Goal: Information Seeking & Learning: Learn about a topic

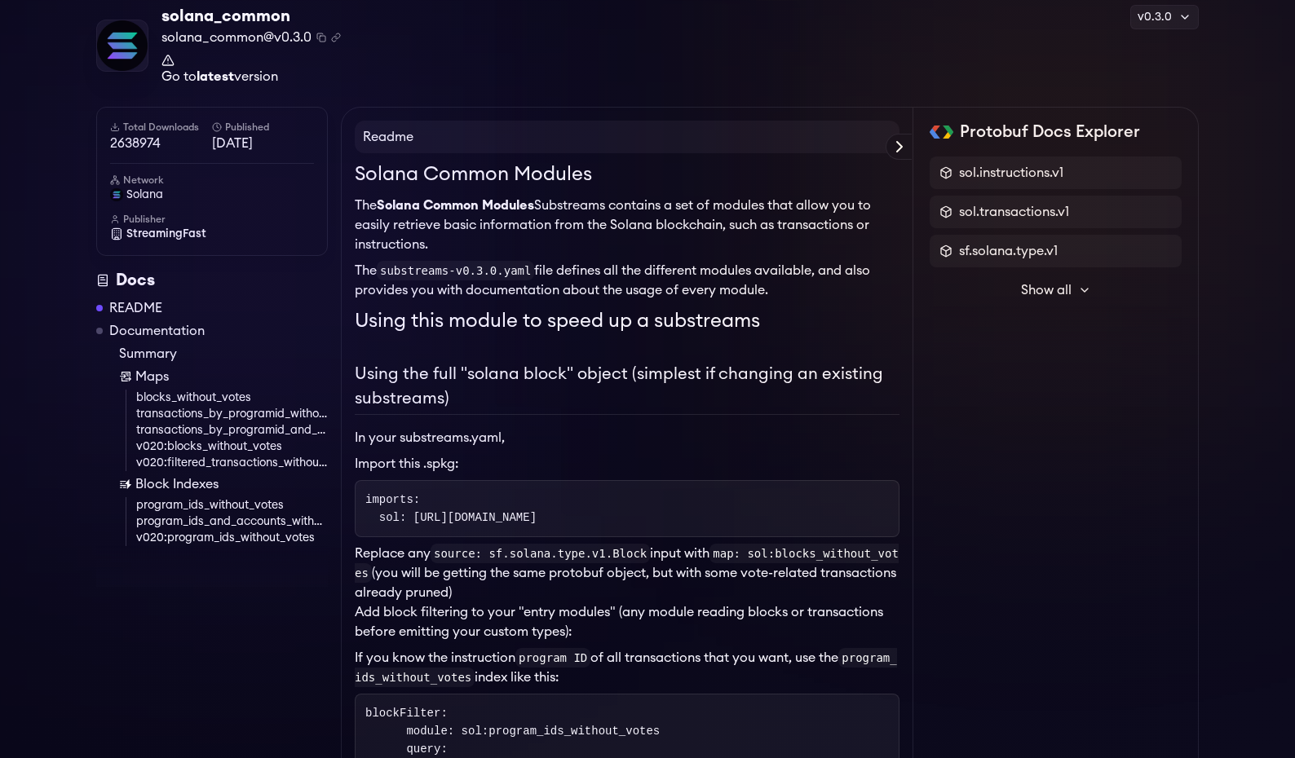
scroll to position [68, 0]
click at [415, 586] on p "Replace any source: sf.solana.type.v1.Block input with map: sol:blocks_without_…" at bounding box center [627, 571] width 545 height 59
drag, startPoint x: 415, startPoint y: 578, endPoint x: 665, endPoint y: 597, distance: 251.0
click at [665, 596] on p "Replace any source: sf.solana.type.v1.Block input with map: sol:blocks_without_…" at bounding box center [627, 571] width 545 height 59
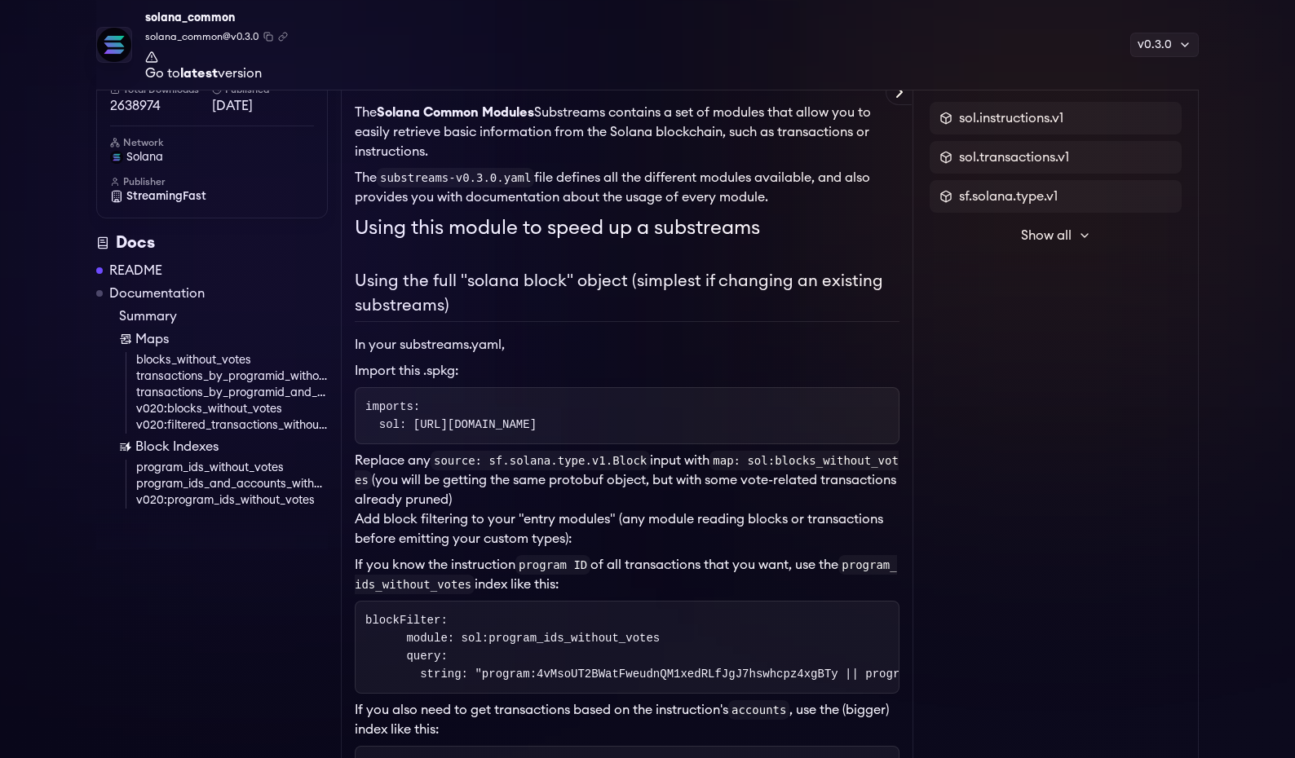
scroll to position [201, 0]
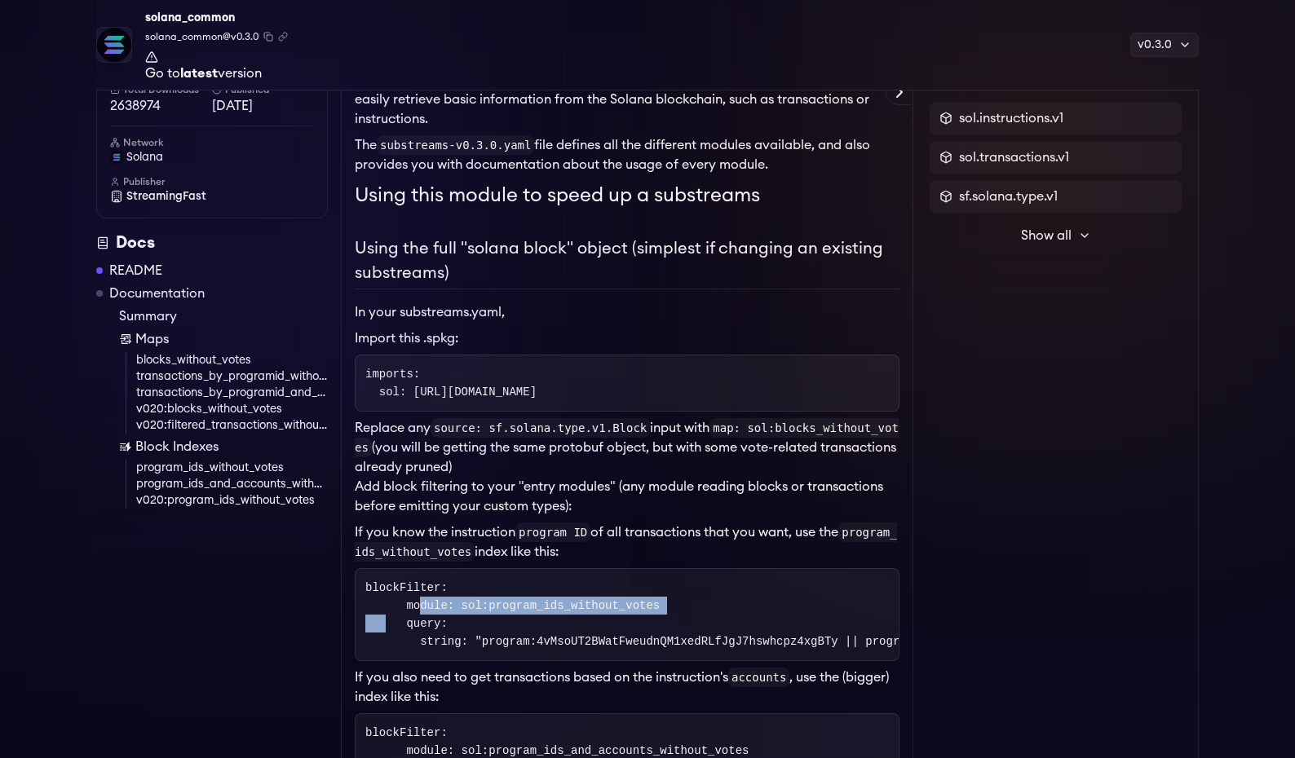
drag, startPoint x: 395, startPoint y: 604, endPoint x: 690, endPoint y: 610, distance: 294.4
click at [690, 610] on pre "blockFilter: module: sol:program_ids_without_votes query: string: "program:4vMs…" at bounding box center [627, 614] width 545 height 93
click at [690, 609] on pre "blockFilter: module: sol:program_ids_without_votes query: string: "program:4vMs…" at bounding box center [627, 614] width 545 height 93
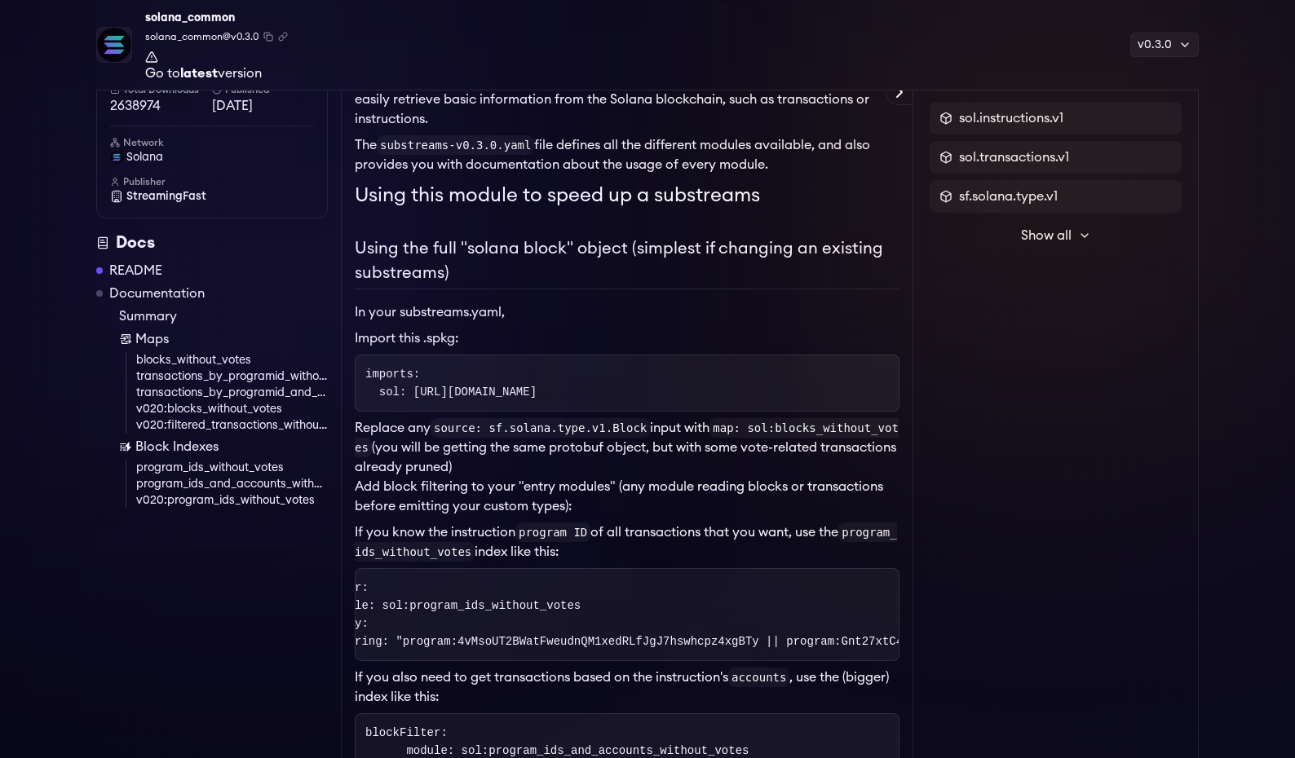
scroll to position [0, 0]
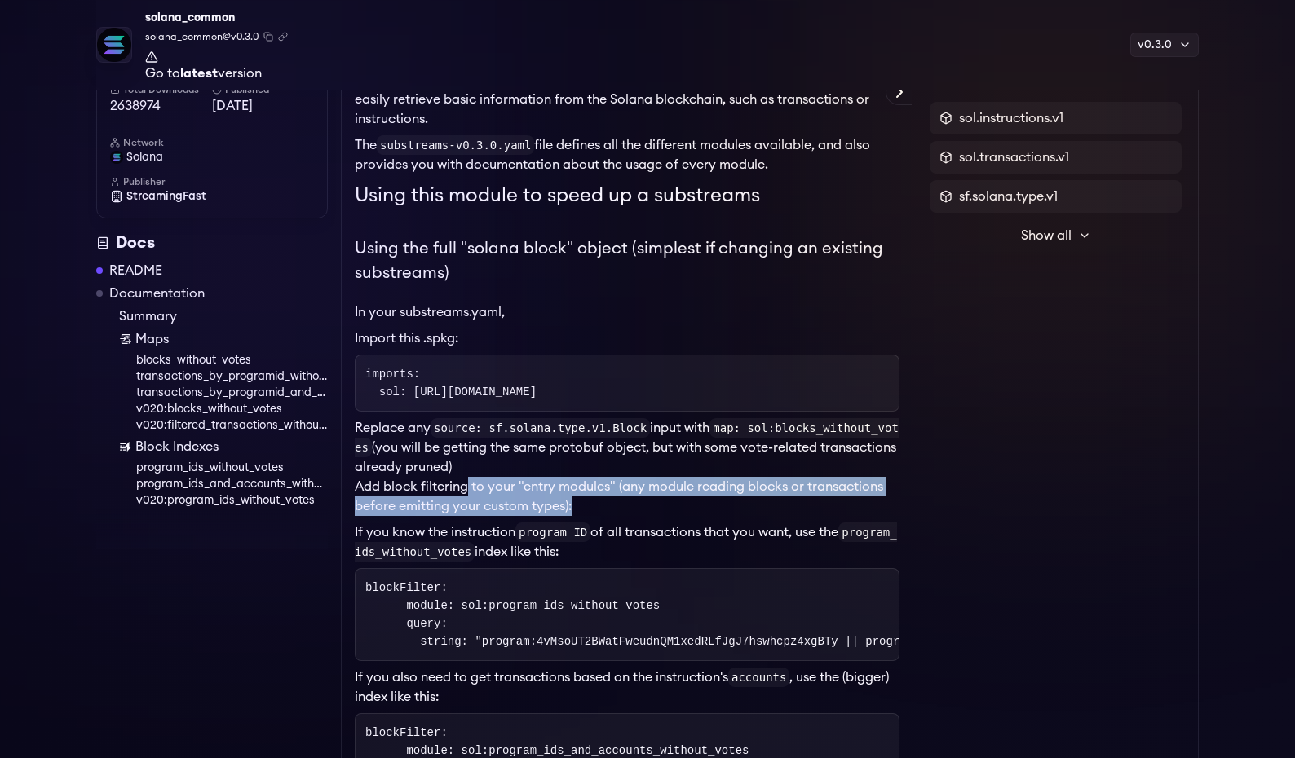
drag, startPoint x: 467, startPoint y: 484, endPoint x: 603, endPoint y: 505, distance: 136.9
click at [603, 505] on p "Add block filtering to your "entry modules" (any module reading blocks or trans…" at bounding box center [627, 496] width 545 height 39
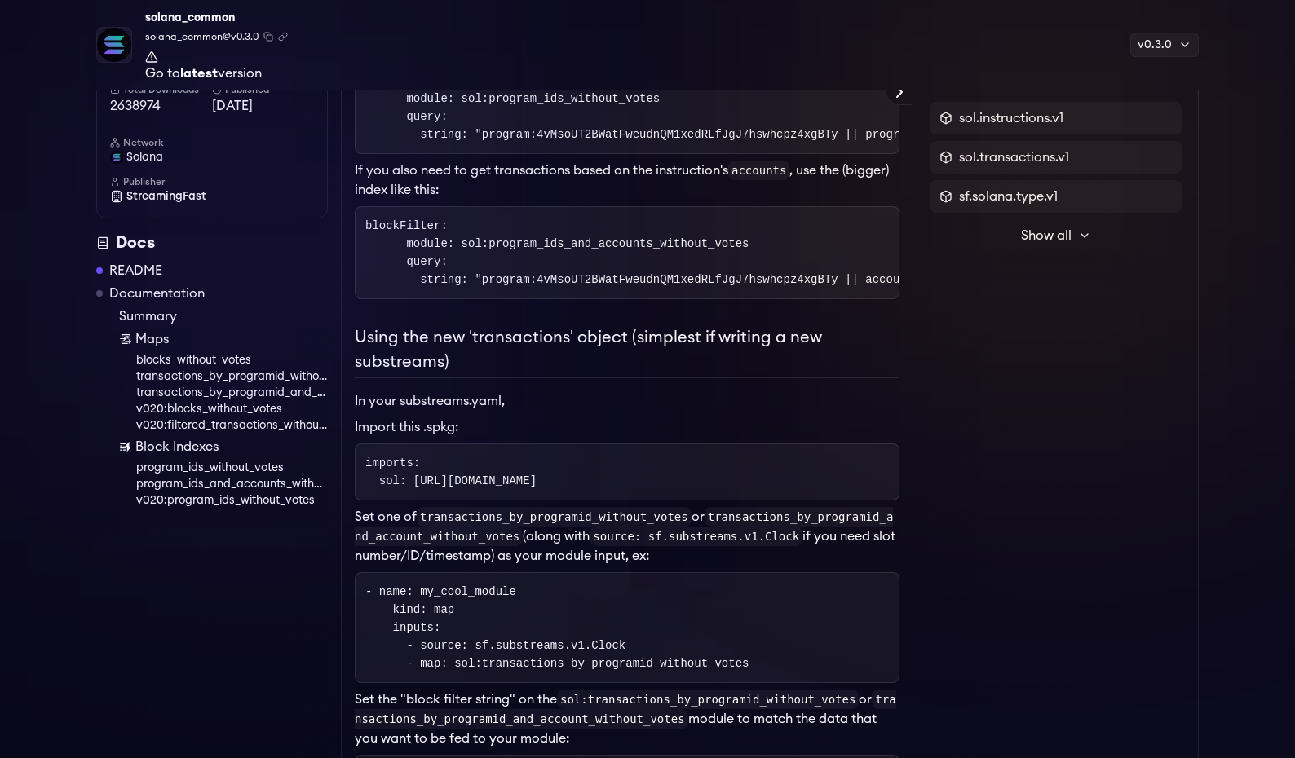
scroll to position [760, 0]
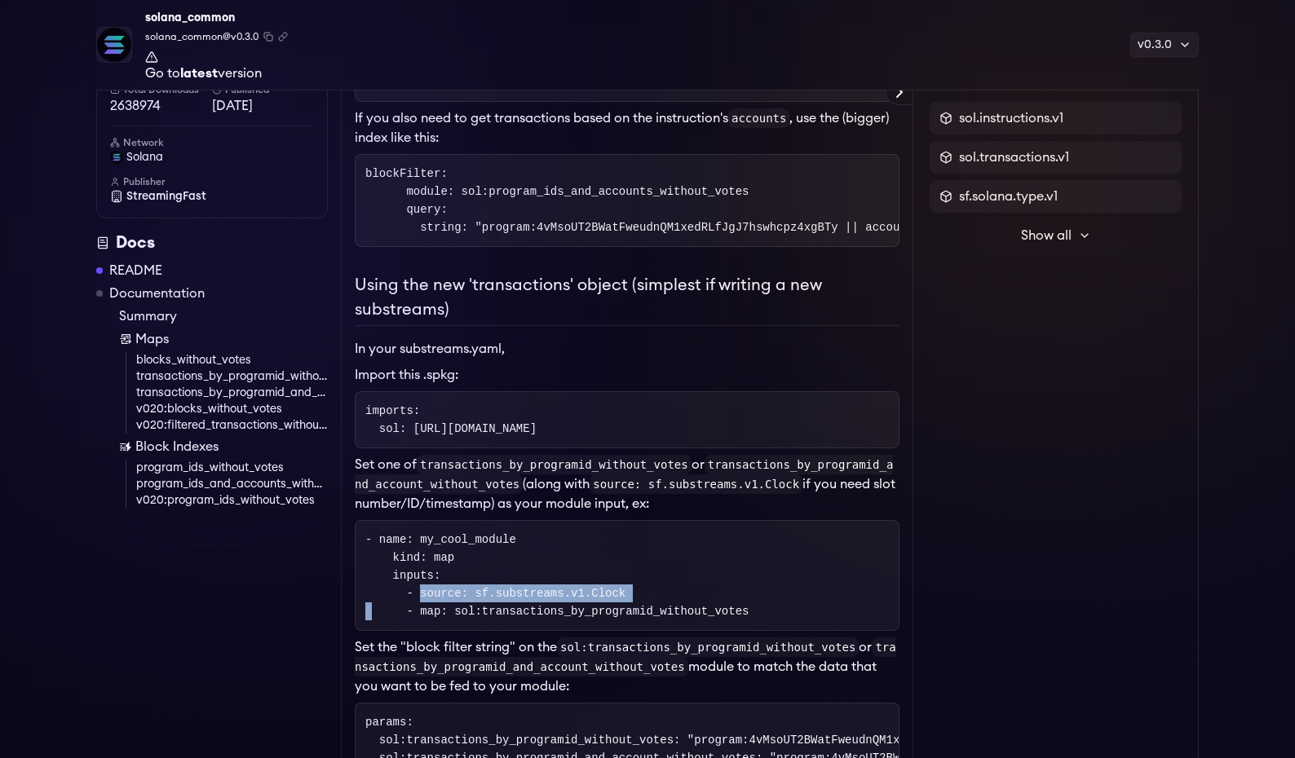
drag, startPoint x: 404, startPoint y: 587, endPoint x: 704, endPoint y: 586, distance: 299.3
click at [704, 586] on pre "- name: my_cool_module kind: map inputs: - source: sf.substreams.v1.Clock - map…" at bounding box center [627, 575] width 545 height 111
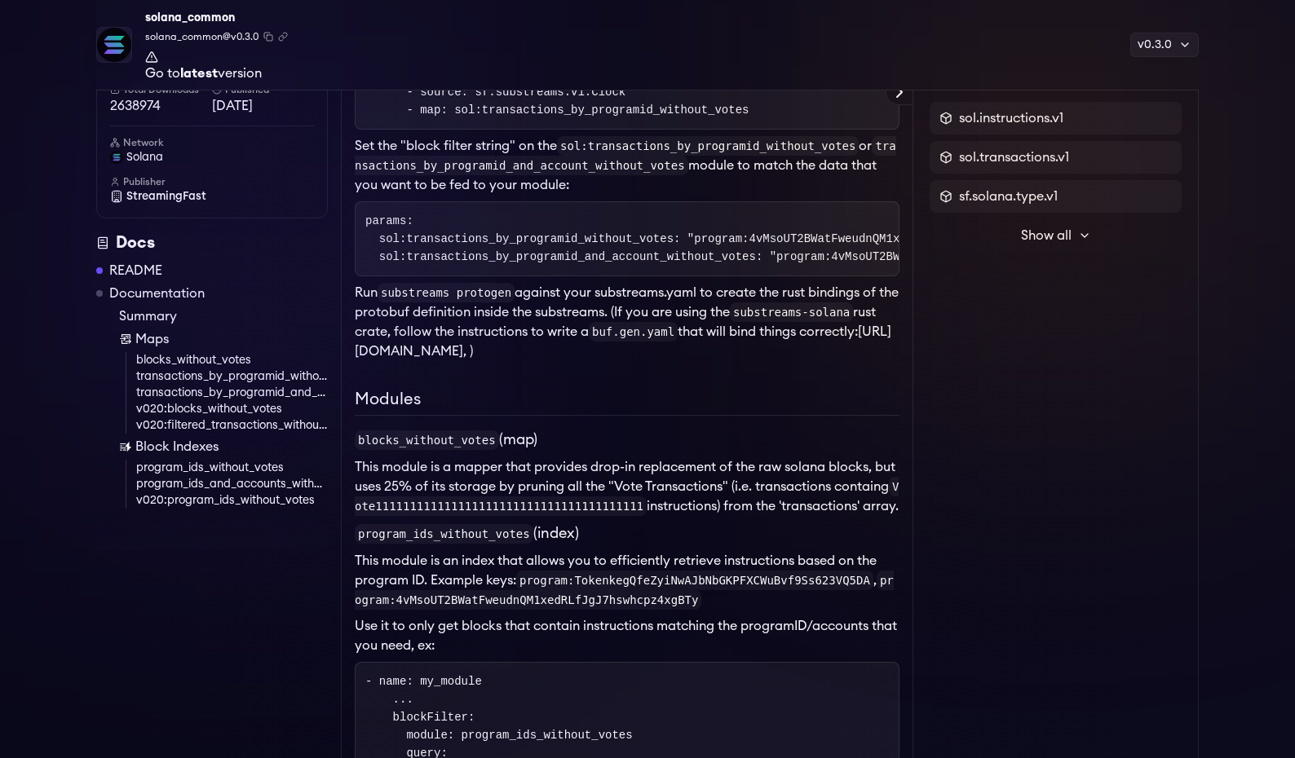
scroll to position [1270, 0]
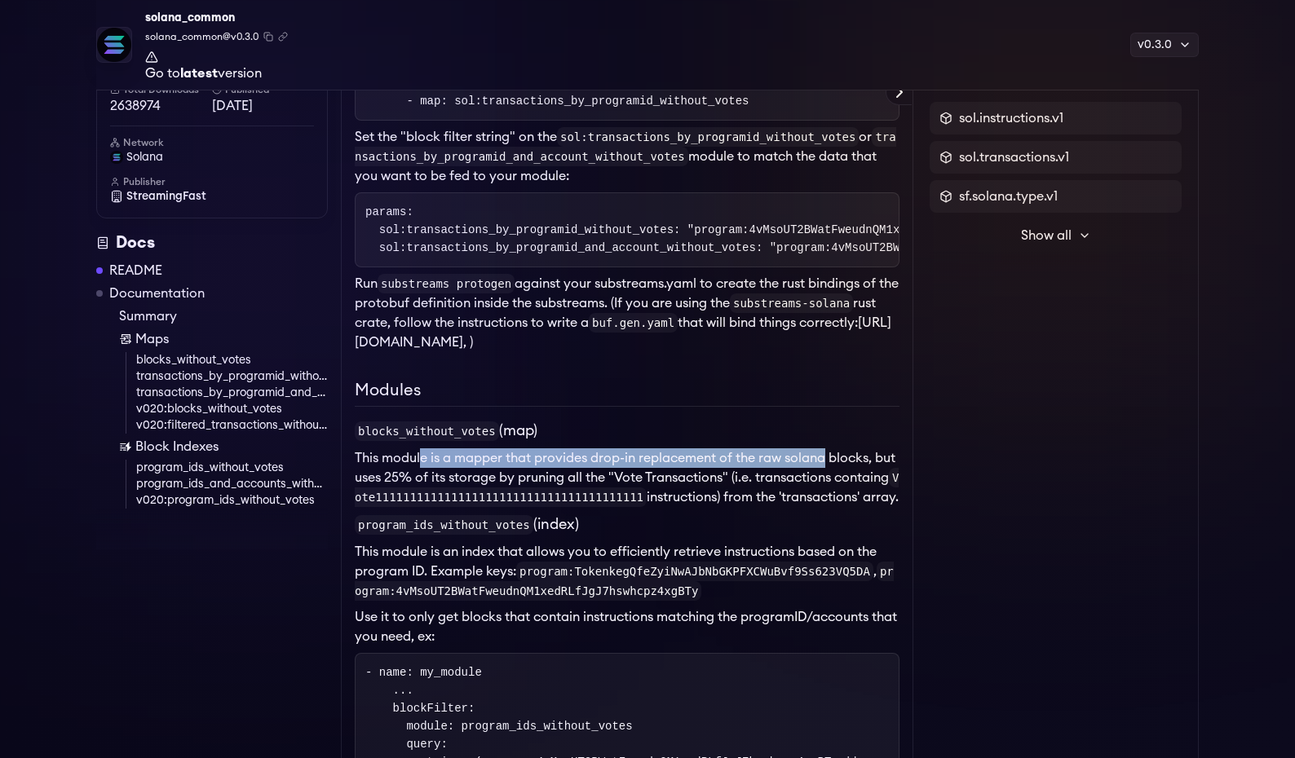
drag, startPoint x: 420, startPoint y: 446, endPoint x: 829, endPoint y: 444, distance: 409.4
click at [829, 448] on li "This module is a mapper that provides drop-in replacement of the raw solana blo…" at bounding box center [627, 477] width 545 height 59
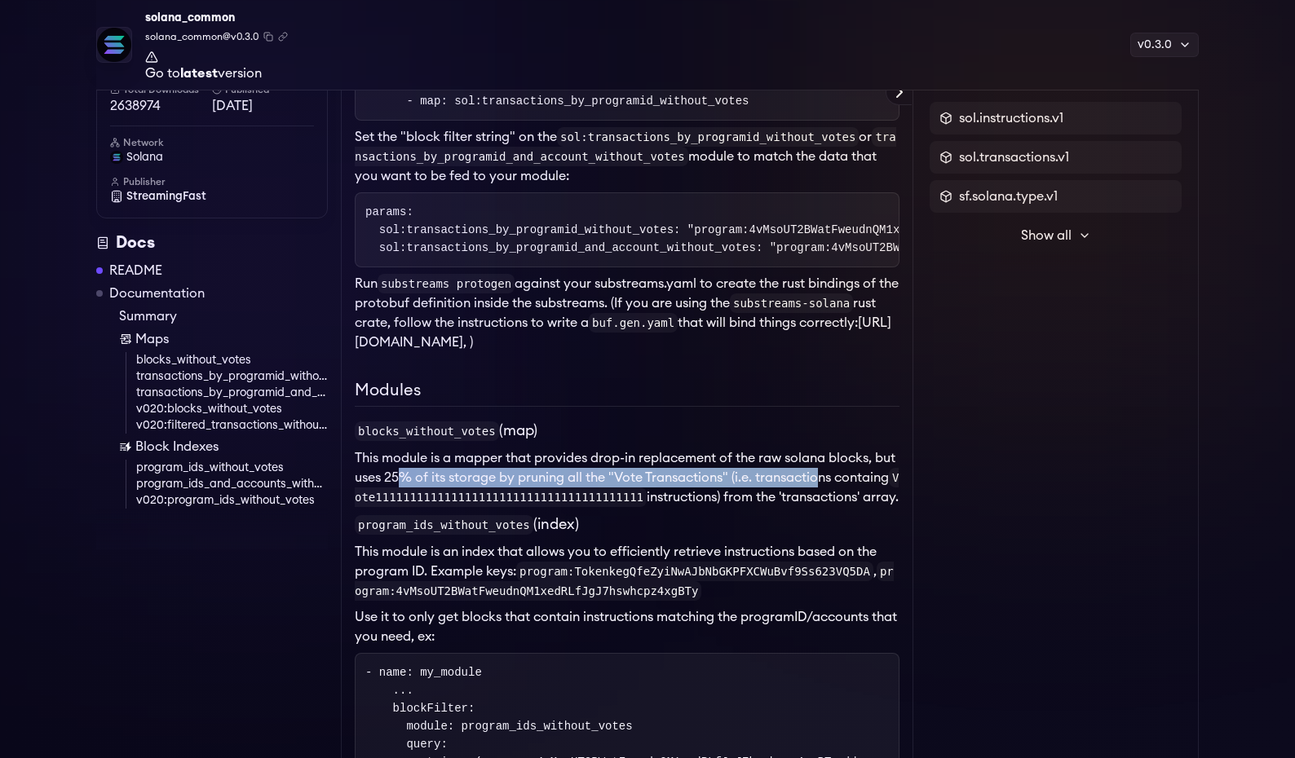
drag, startPoint x: 400, startPoint y: 462, endPoint x: 819, endPoint y: 466, distance: 419.2
click at [819, 466] on li "This module is a mapper that provides drop-in replacement of the raw solana blo…" at bounding box center [627, 477] width 545 height 59
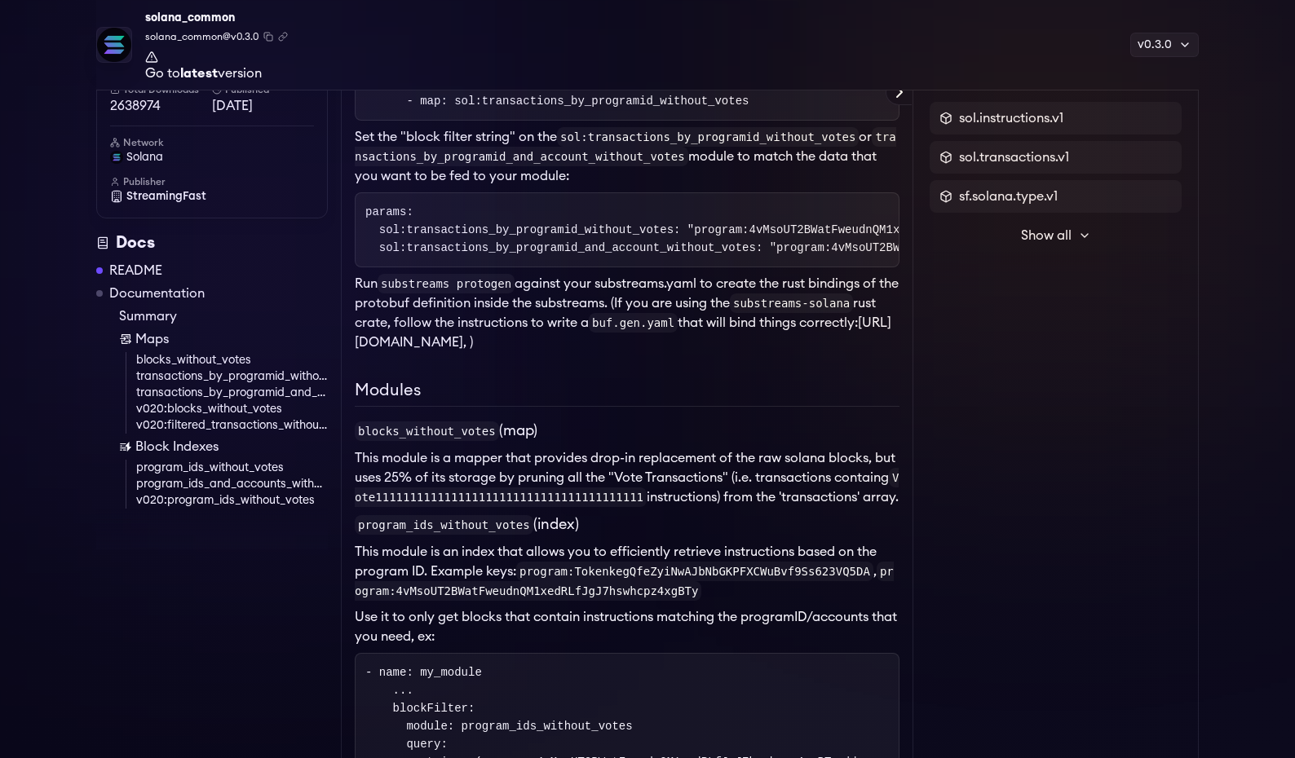
drag, startPoint x: 736, startPoint y: 480, endPoint x: 780, endPoint y: 510, distance: 53.4
click at [780, 507] on li "This module is a mapper that provides drop-in replacement of the raw solana blo…" at bounding box center [627, 477] width 545 height 59
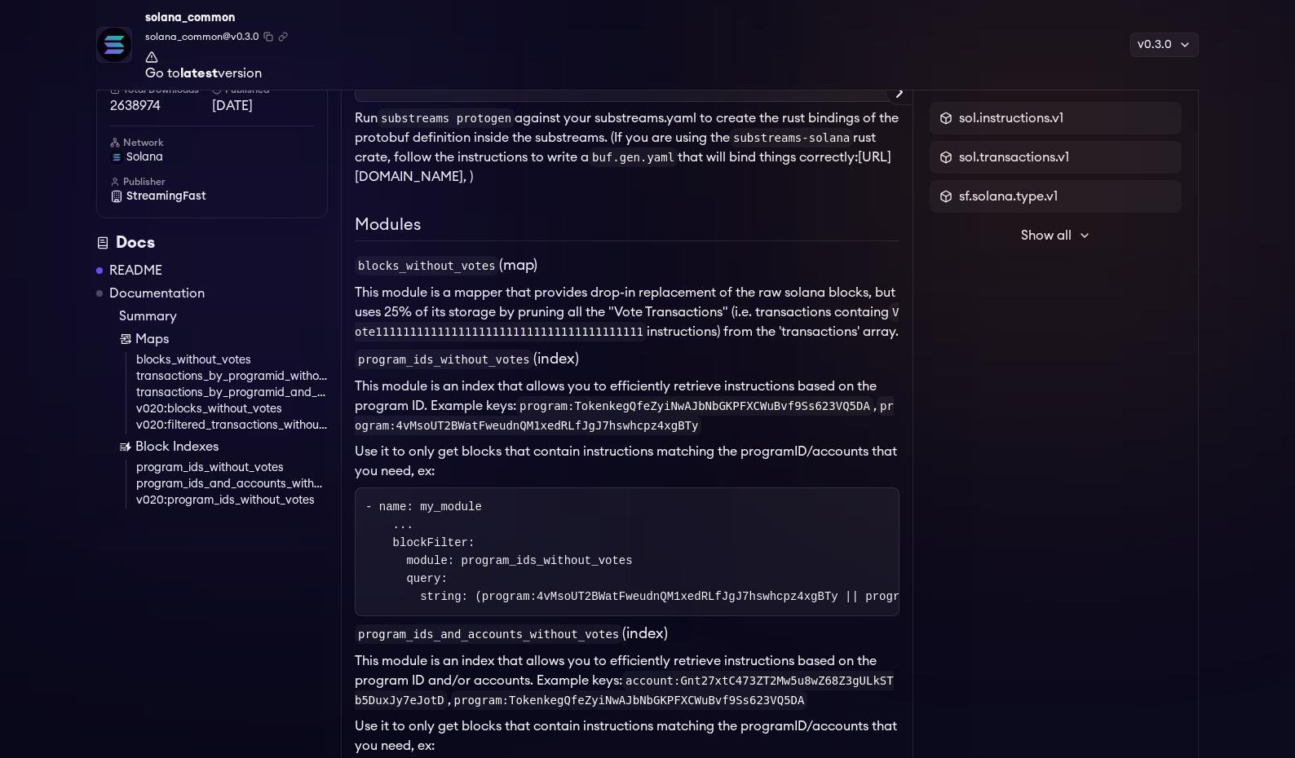
scroll to position [1434, 0]
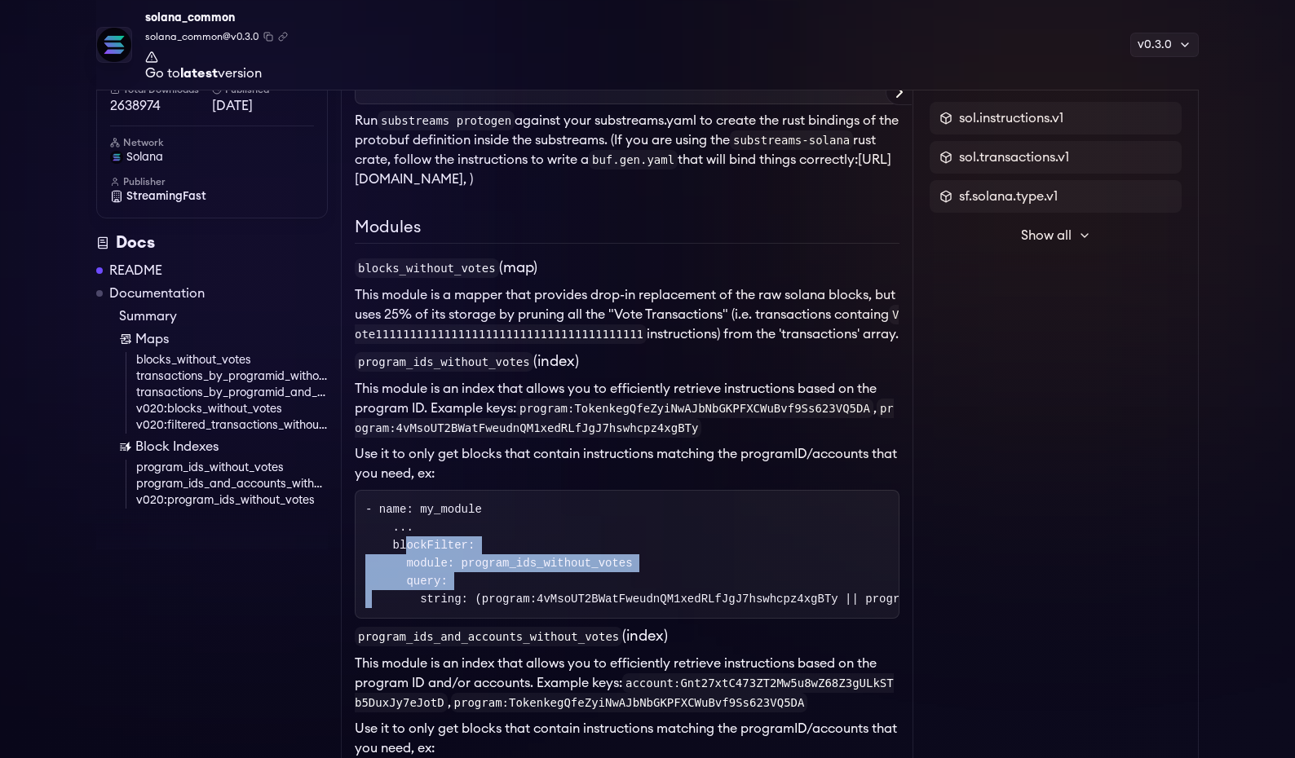
drag, startPoint x: 394, startPoint y: 540, endPoint x: 685, endPoint y: 577, distance: 293.4
click at [685, 576] on pre "- name: my_module ... blockFilter: module: program_ids_without_votes query: str…" at bounding box center [627, 554] width 545 height 129
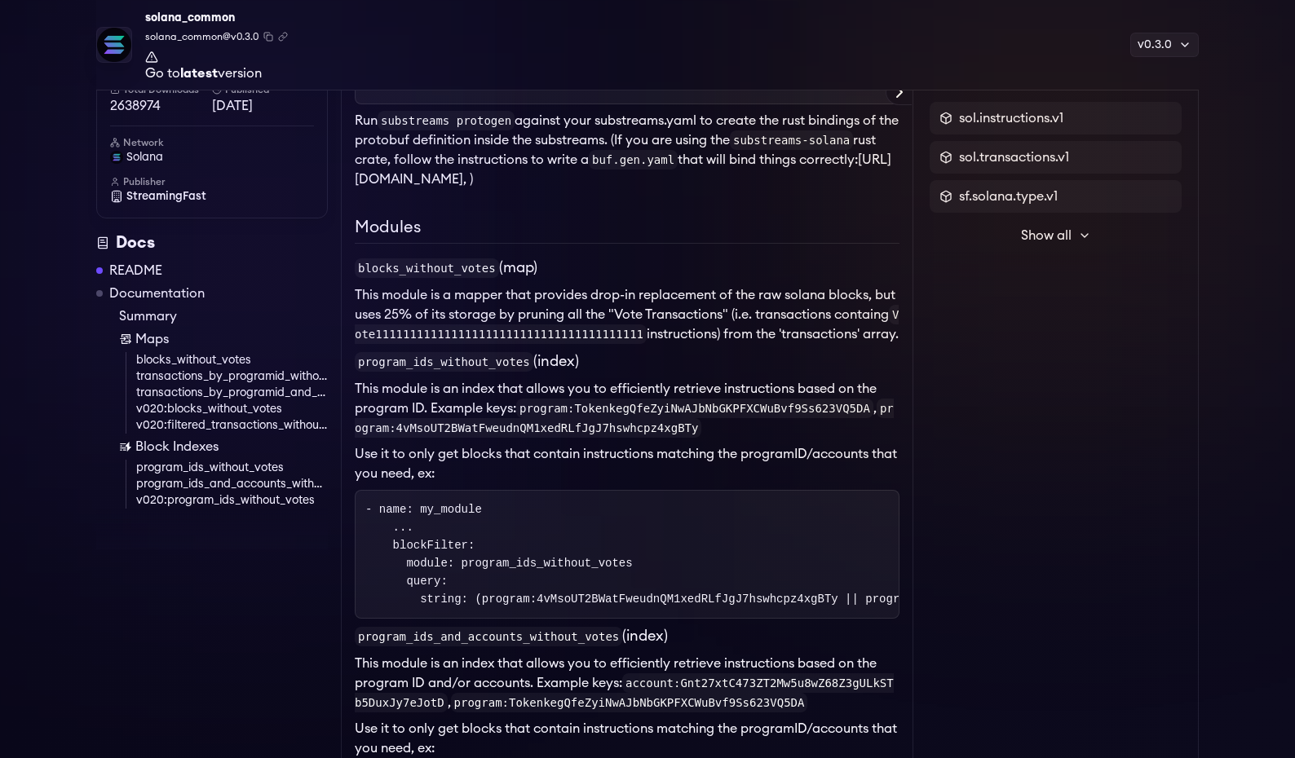
click at [685, 577] on pre "- name: my_module ... blockFilter: module: program_ids_without_votes query: str…" at bounding box center [627, 554] width 545 height 129
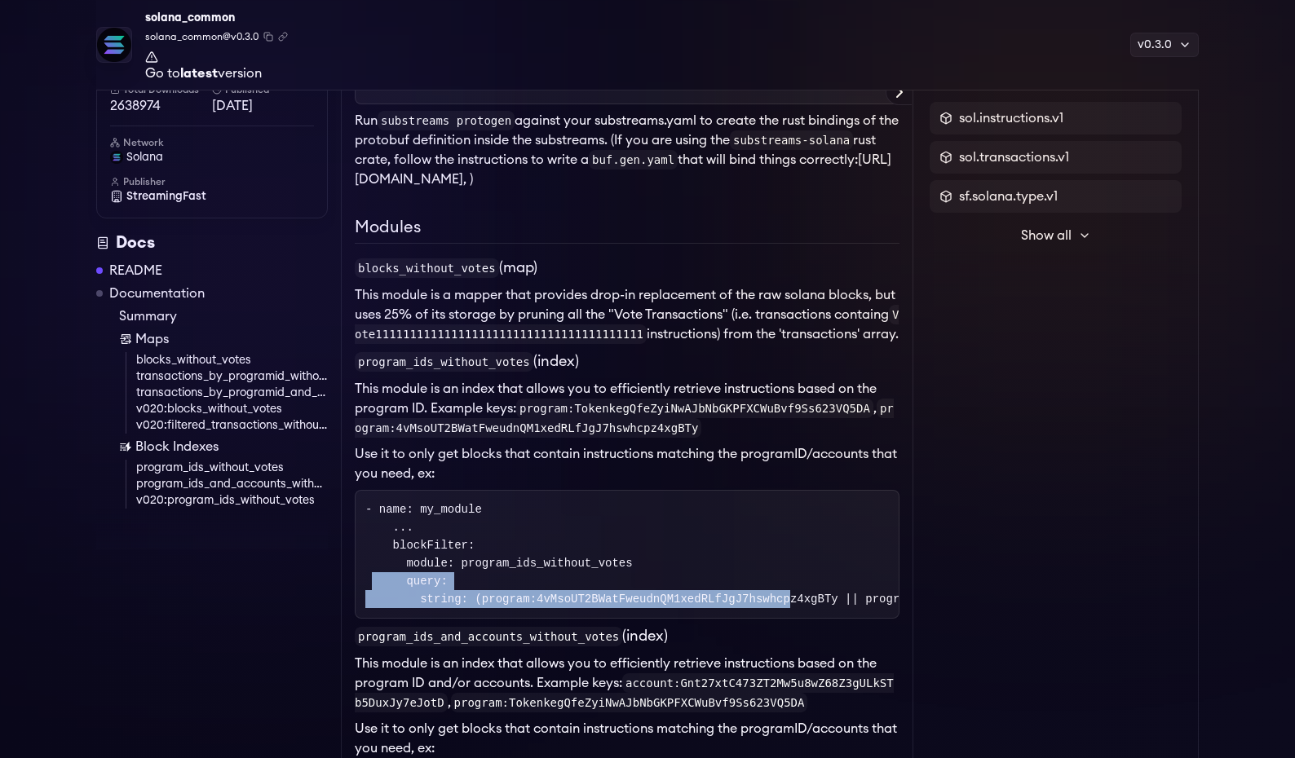
drag, startPoint x: 695, startPoint y: 572, endPoint x: 779, endPoint y: 603, distance: 89.2
click at [779, 603] on pre "- name: my_module ... blockFilter: module: program_ids_without_votes query: str…" at bounding box center [627, 554] width 545 height 129
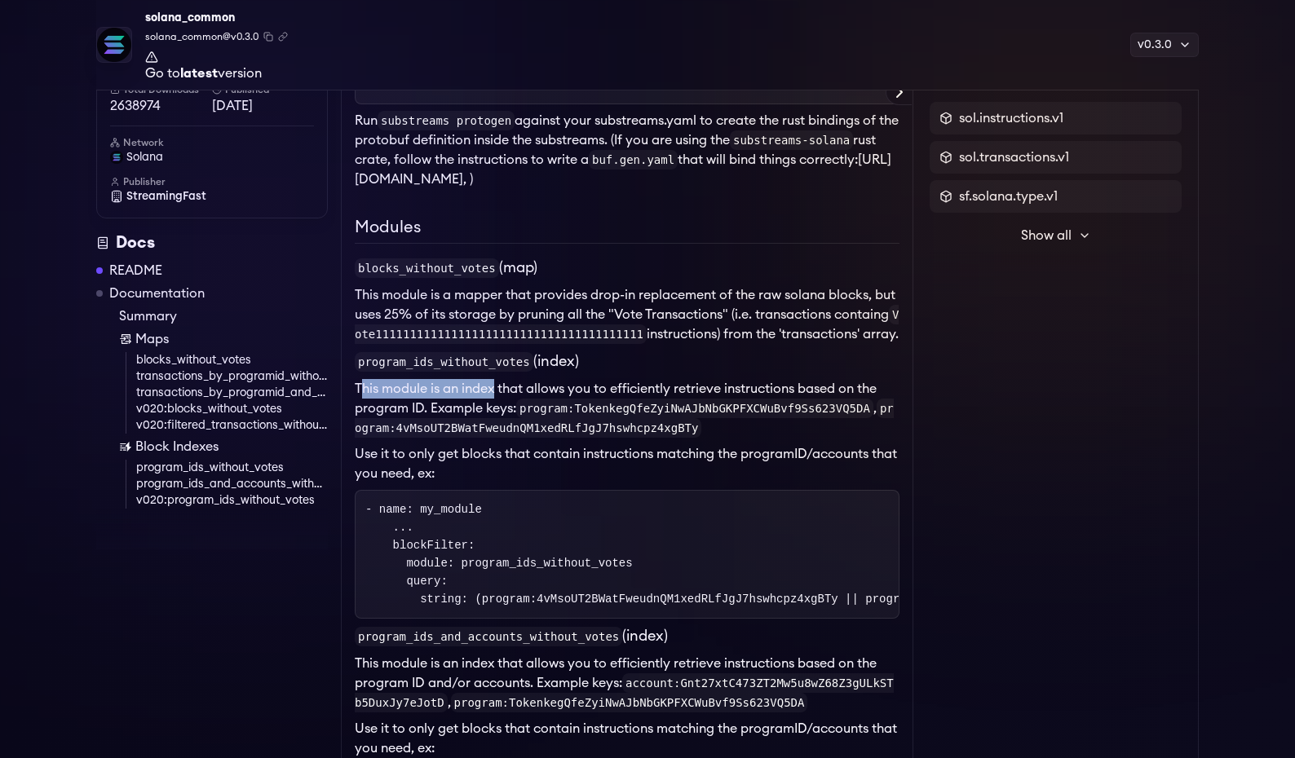
drag, startPoint x: 363, startPoint y: 395, endPoint x: 496, endPoint y: 386, distance: 133.2
click at [496, 386] on li "This module is an index that allows you to efficiently retrieve instructions ba…" at bounding box center [627, 408] width 545 height 59
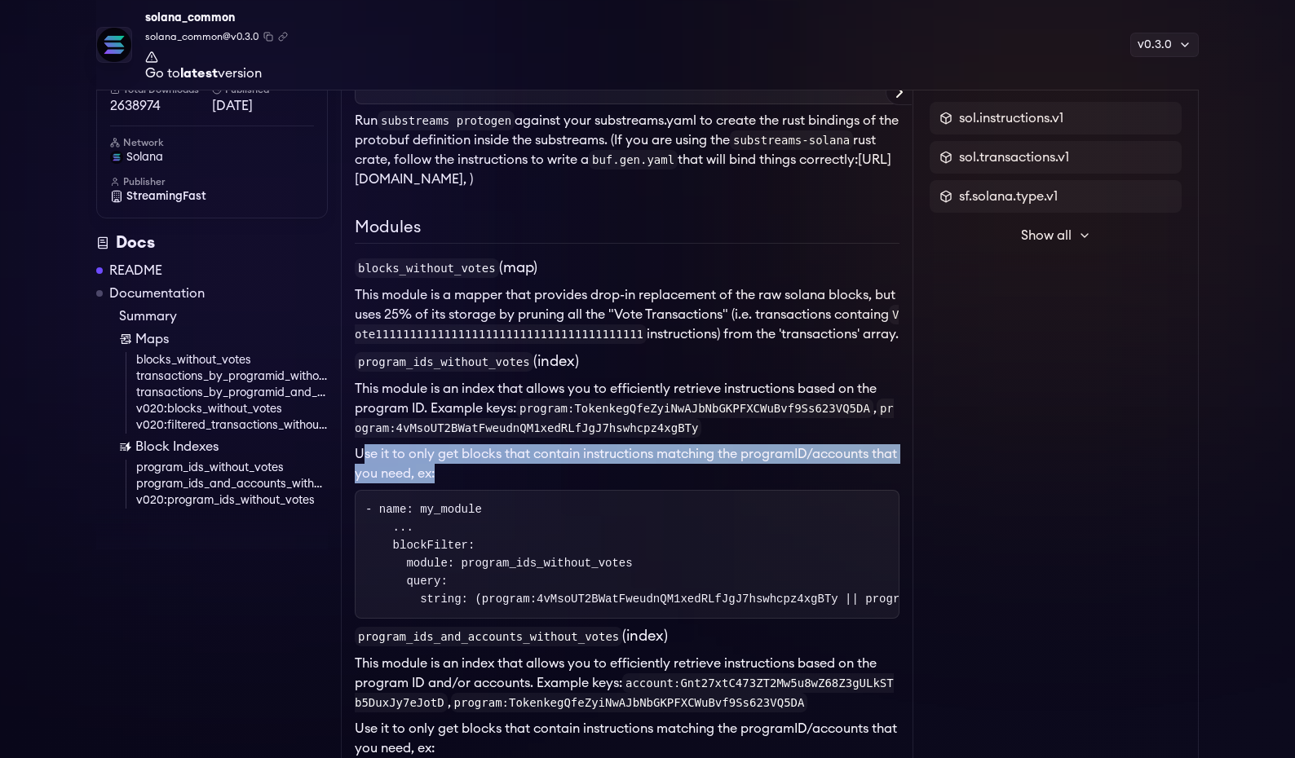
drag, startPoint x: 367, startPoint y: 461, endPoint x: 699, endPoint y: 477, distance: 332.3
click at [699, 477] on p "Use it to only get blocks that contain instructions matching the programID/acco…" at bounding box center [627, 463] width 545 height 39
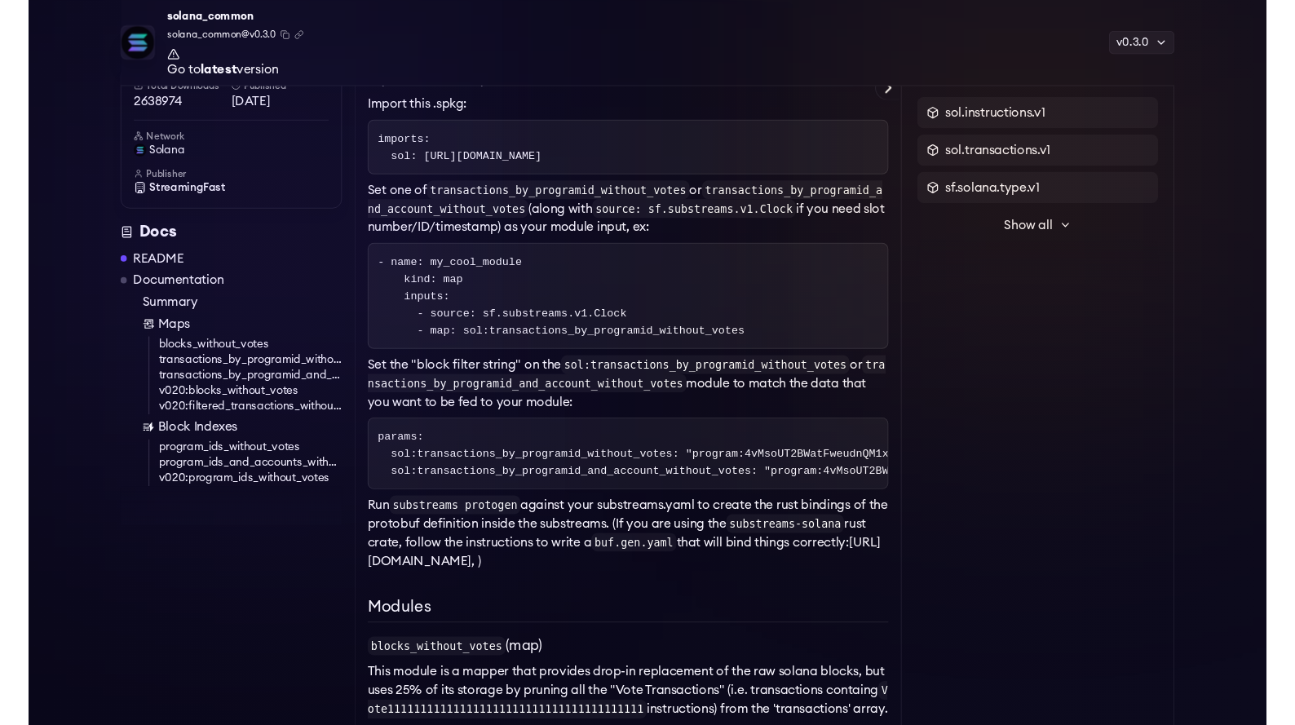
scroll to position [0, 0]
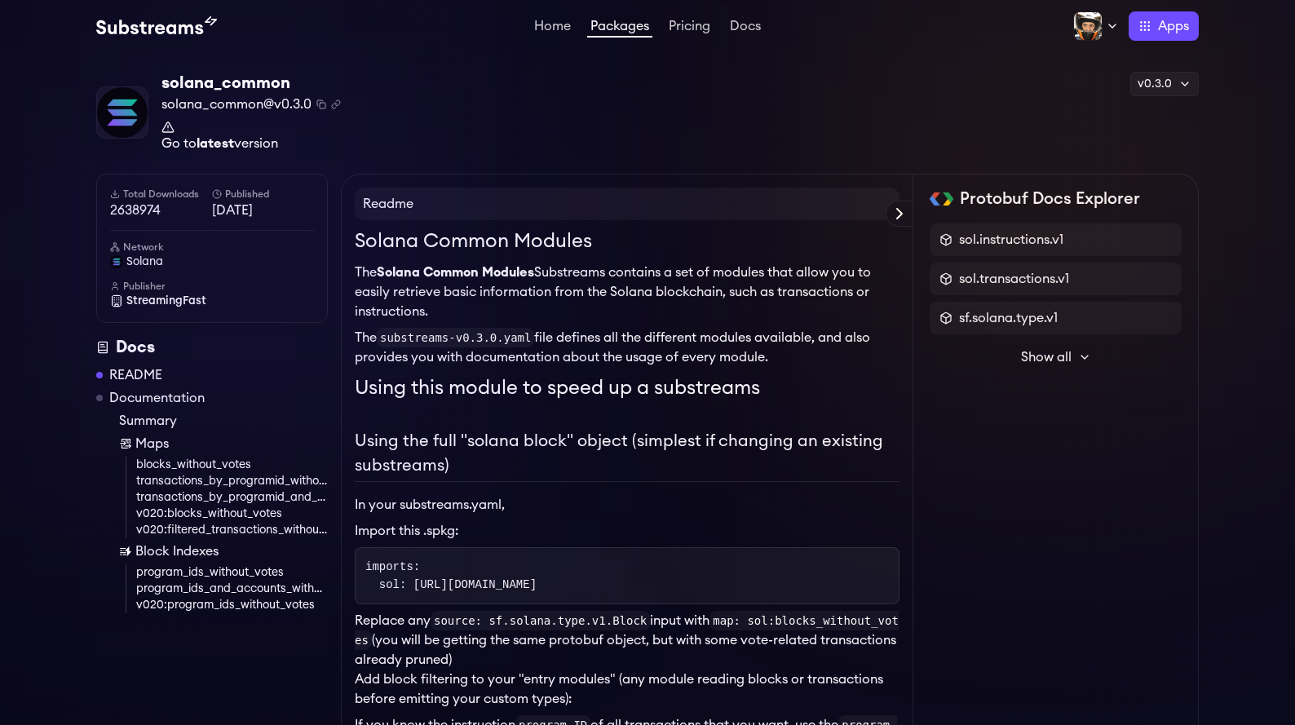
click at [895, 86] on div "solana_common solana_common@v0.3.0 Copied! Copied! Go to latest version v0.3.0 …" at bounding box center [647, 113] width 1102 height 82
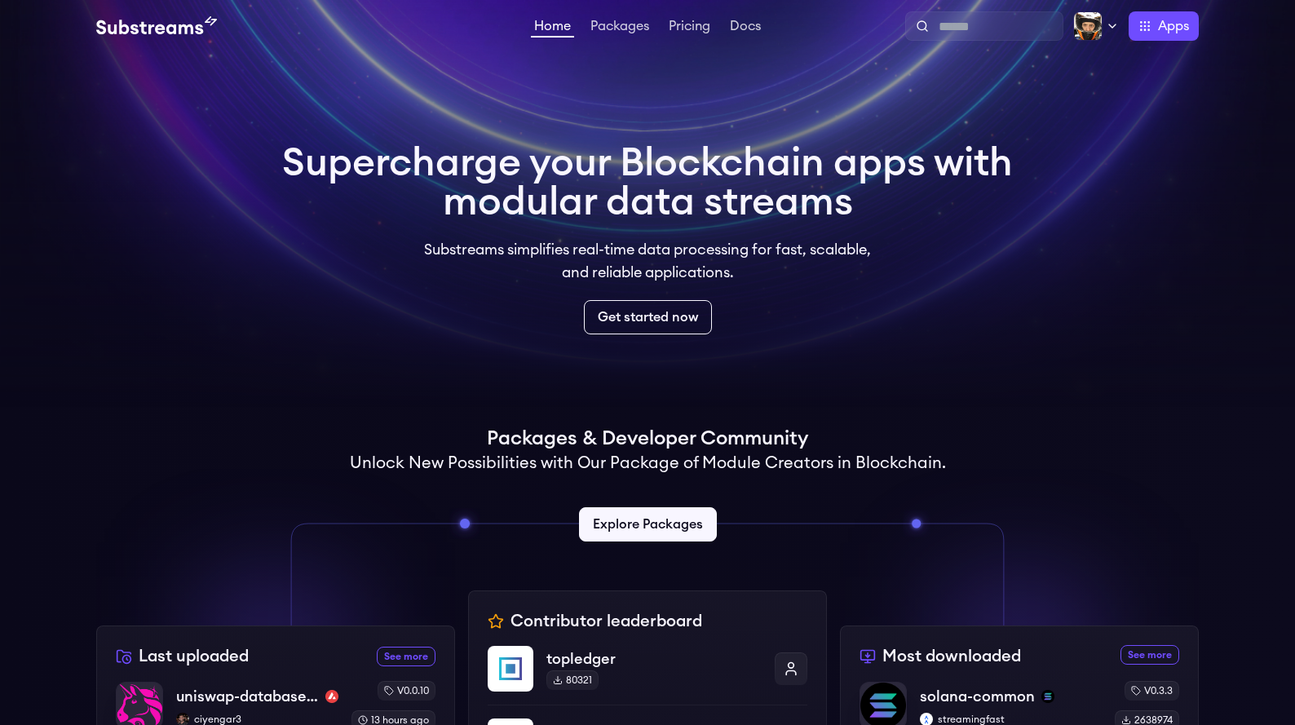
scroll to position [18, 0]
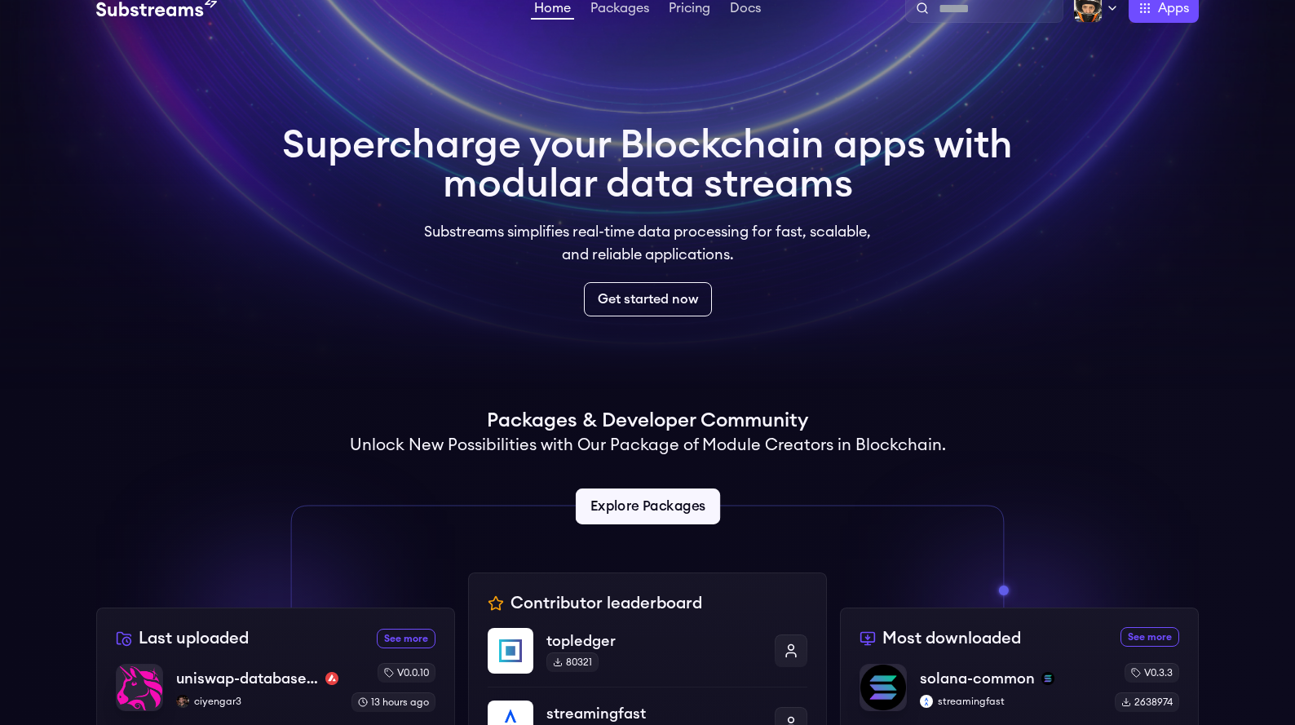
click at [683, 511] on link "Explore Packages" at bounding box center [647, 506] width 144 height 36
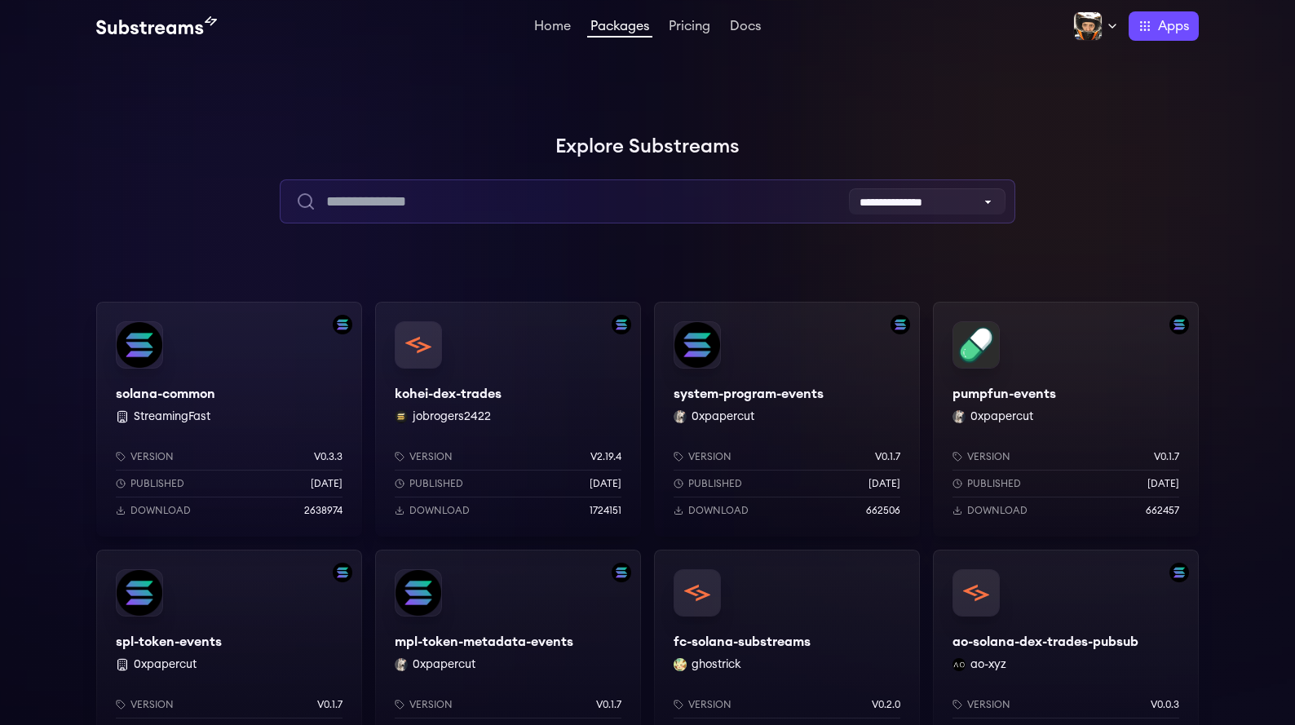
click at [461, 202] on input "text" at bounding box center [647, 201] width 735 height 44
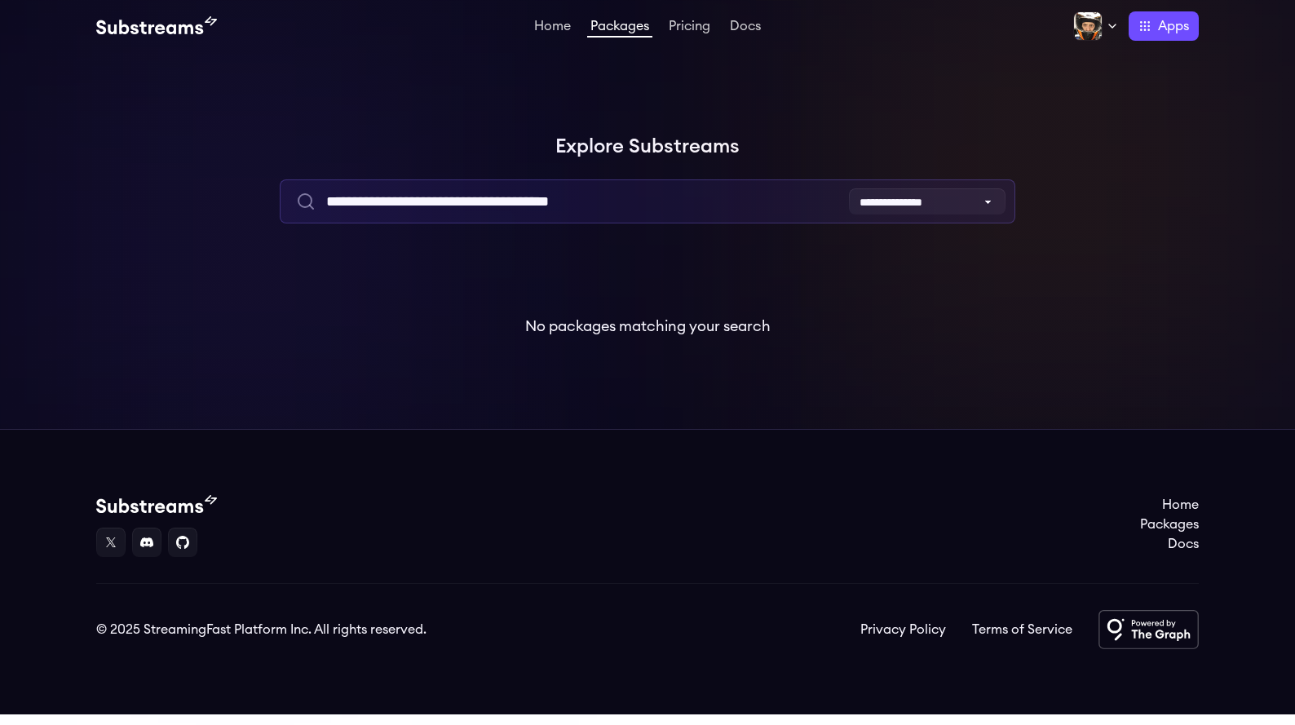
drag, startPoint x: 674, startPoint y: 207, endPoint x: 237, endPoint y: 205, distance: 437.1
click at [280, 205] on input "**********" at bounding box center [647, 201] width 735 height 44
type input "*****"
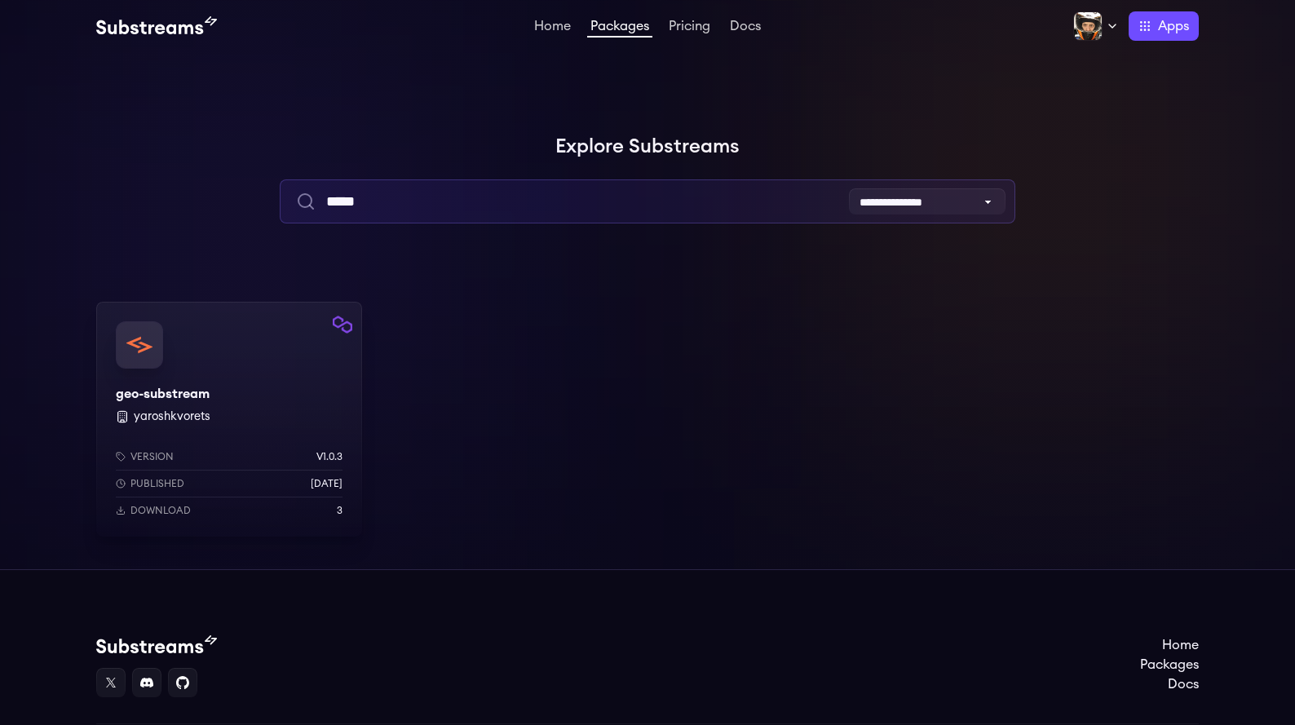
drag, startPoint x: 448, startPoint y: 197, endPoint x: 117, endPoint y: 197, distance: 331.1
click at [280, 197] on input "*****" at bounding box center [647, 201] width 735 height 44
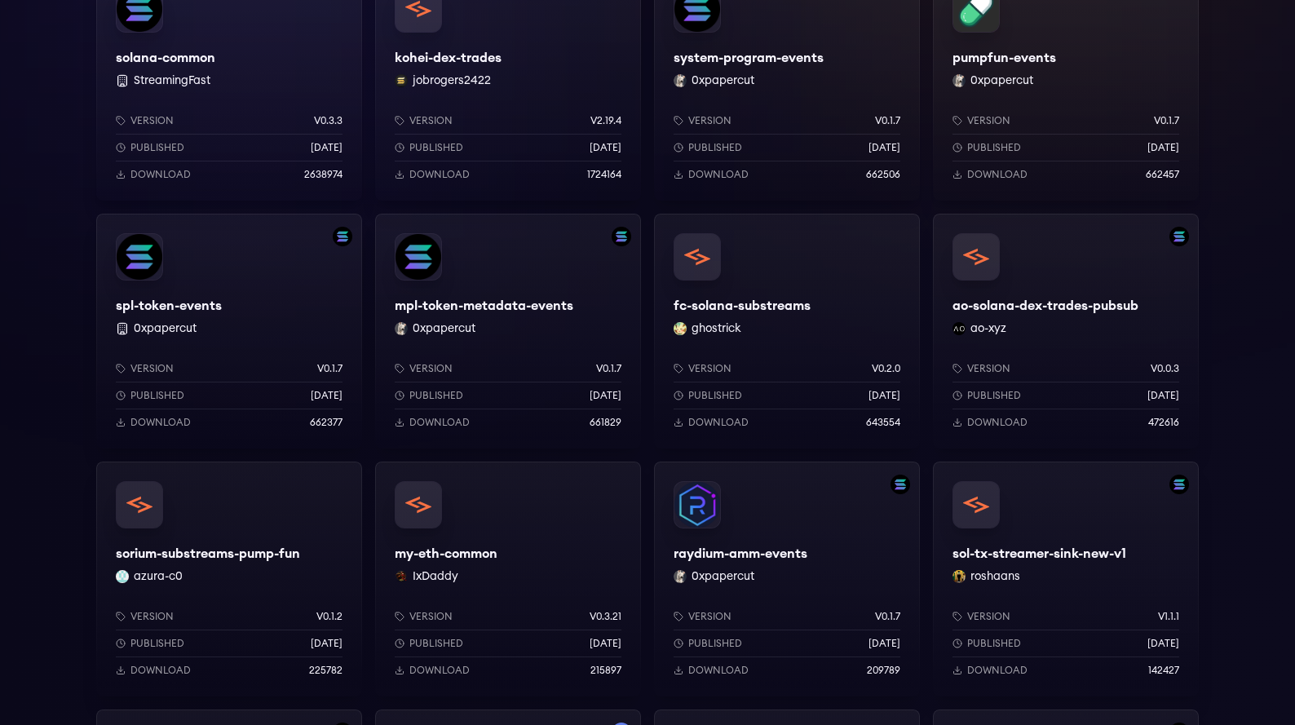
scroll to position [234, 0]
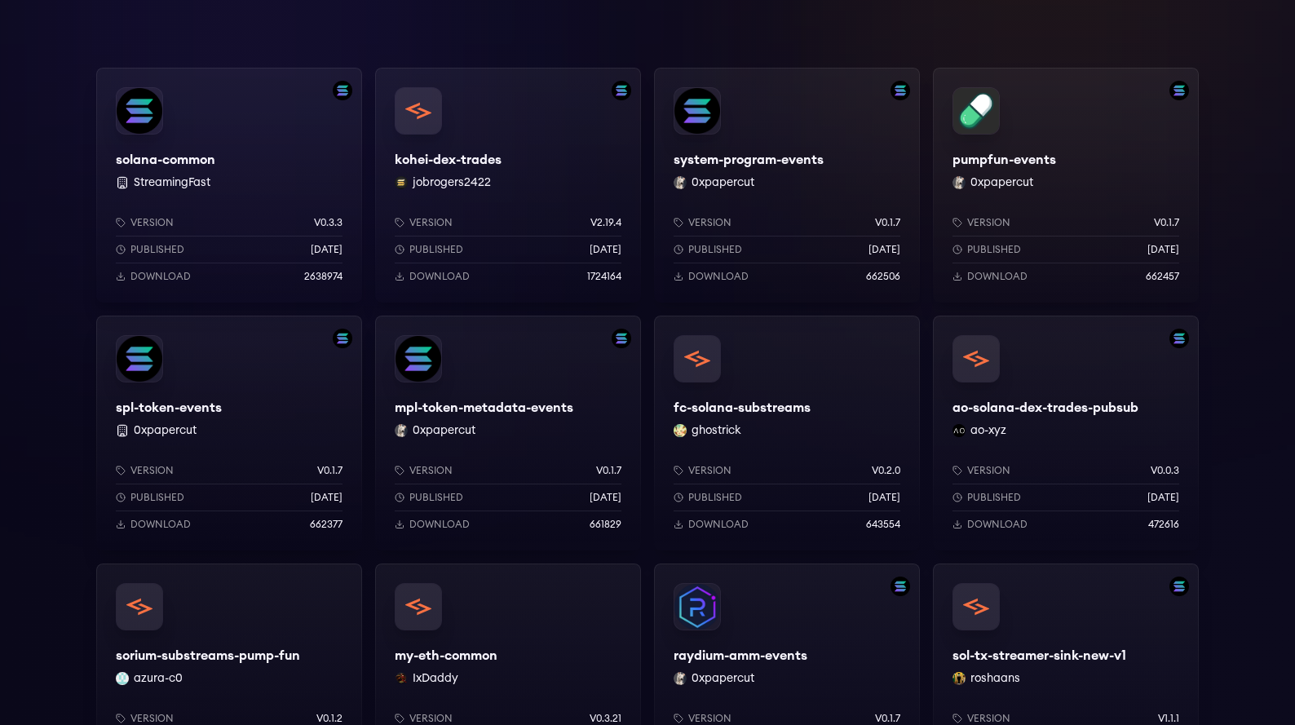
click at [197, 159] on div "solana-common StreamingFast Version v0.3.3 Published 7 months ago Download 2638…" at bounding box center [229, 185] width 266 height 235
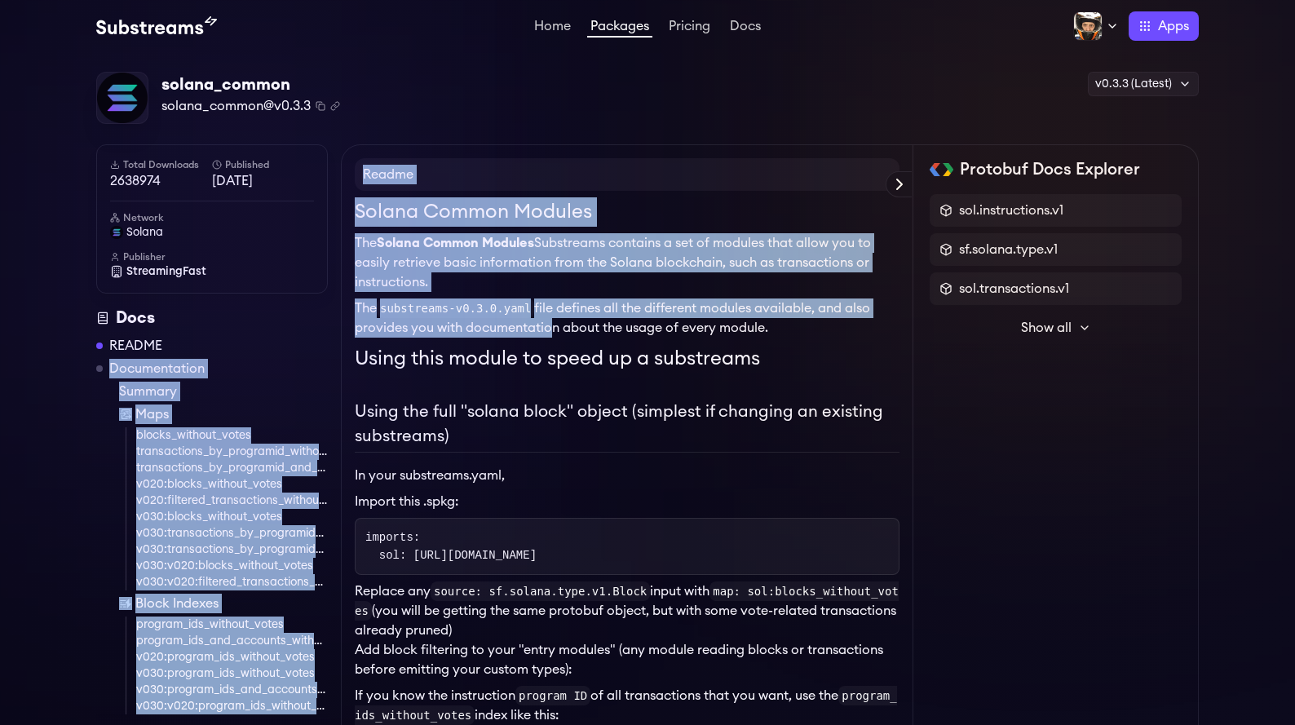
drag, startPoint x: 340, startPoint y: 351, endPoint x: 543, endPoint y: 336, distance: 203.6
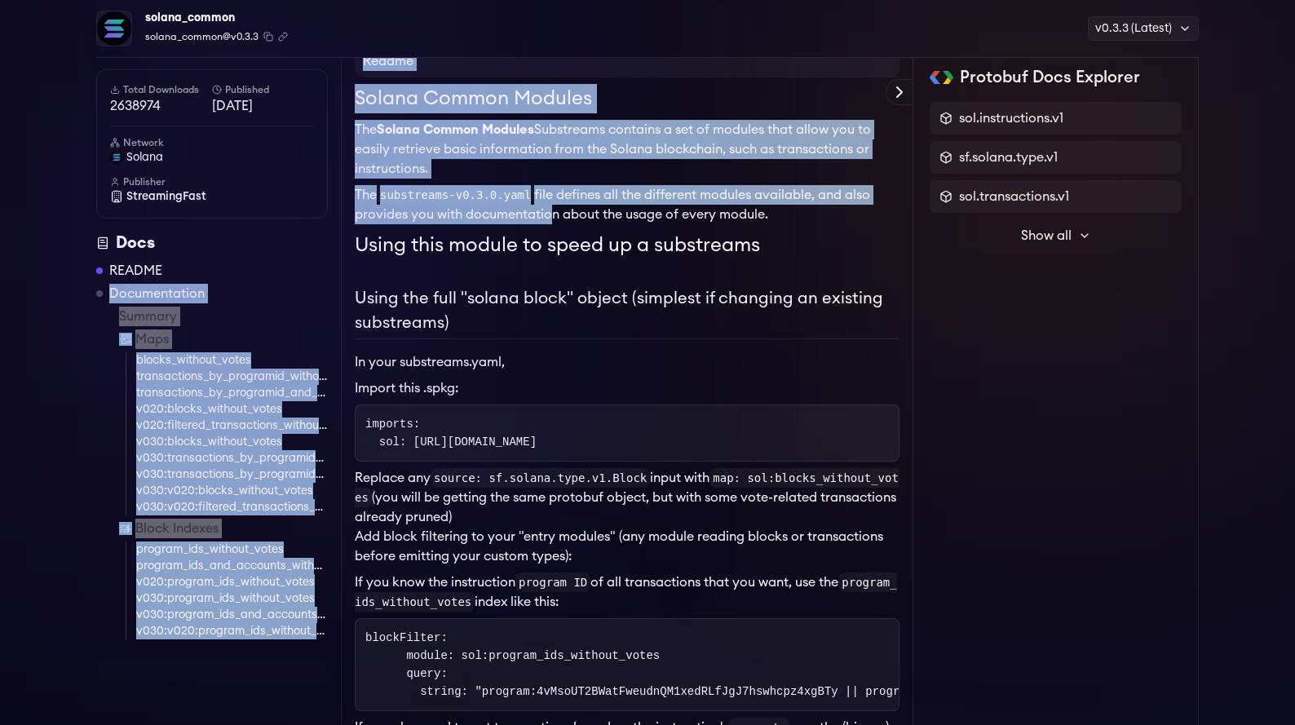
scroll to position [157, 0]
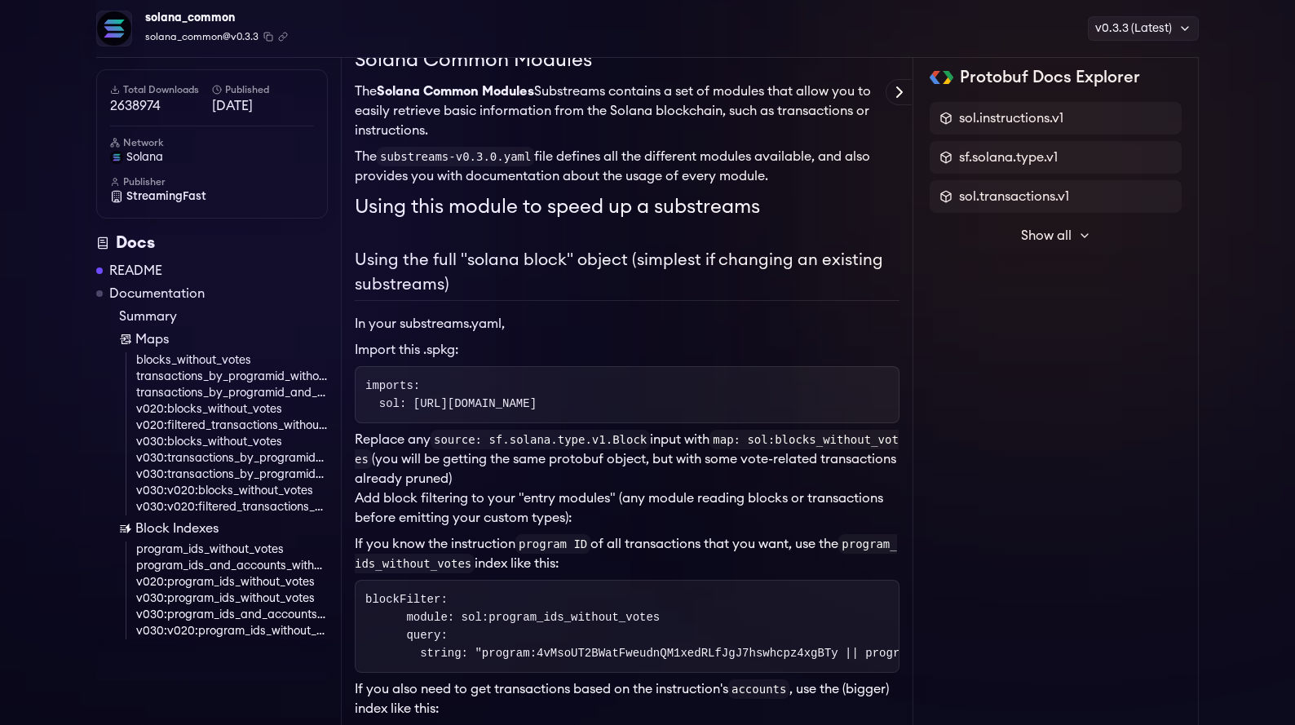
click at [566, 493] on p "Add block filtering to your "entry modules" (any module reading blocks or trans…" at bounding box center [627, 507] width 545 height 39
click at [230, 360] on link "blocks_without_votes" at bounding box center [232, 360] width 192 height 16
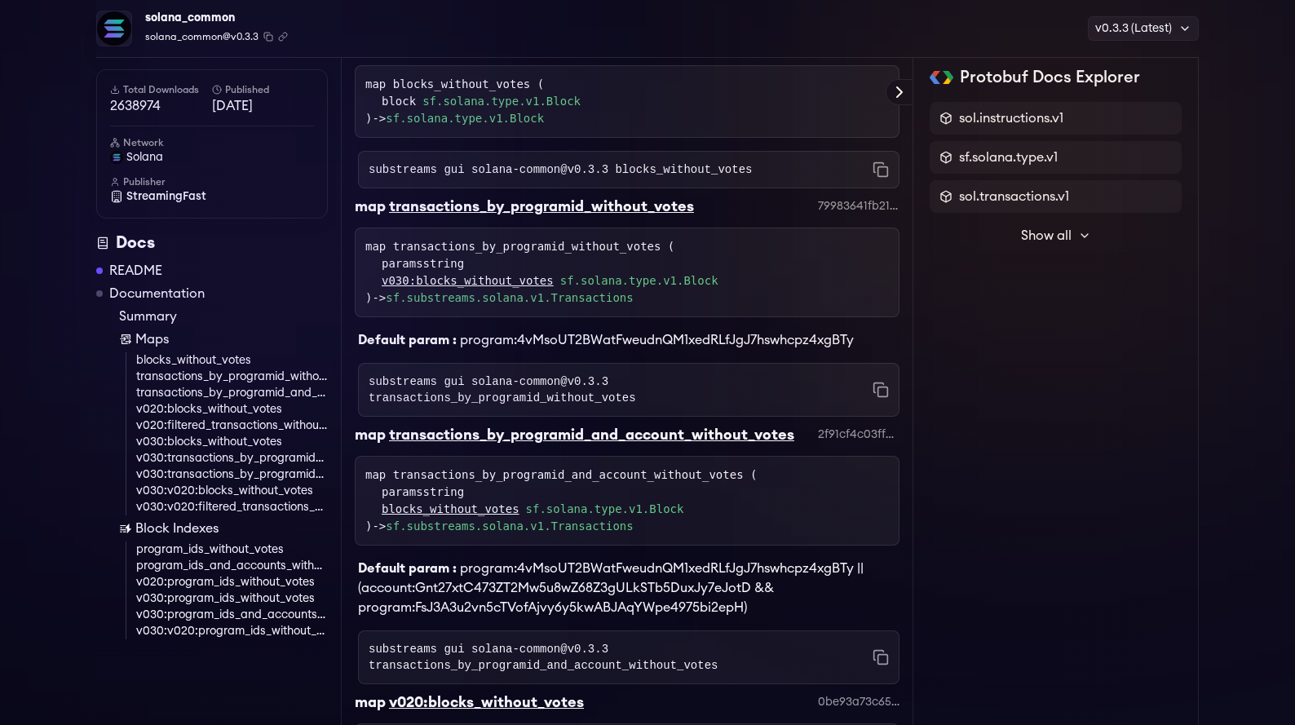
scroll to position [3049, 0]
drag, startPoint x: 426, startPoint y: 372, endPoint x: 579, endPoint y: 373, distance: 153.3
click at [579, 349] on div "Default param : program:4vMsoUT2BWatFweudnQM1xedRLfJgJ7hswhcpz4xgBTy" at bounding box center [627, 332] width 545 height 33
click at [579, 346] on span "program:4vMsoUT2BWatFweudnQM1xedRLfJgJ7hswhcpz4xgBTy" at bounding box center [657, 339] width 394 height 13
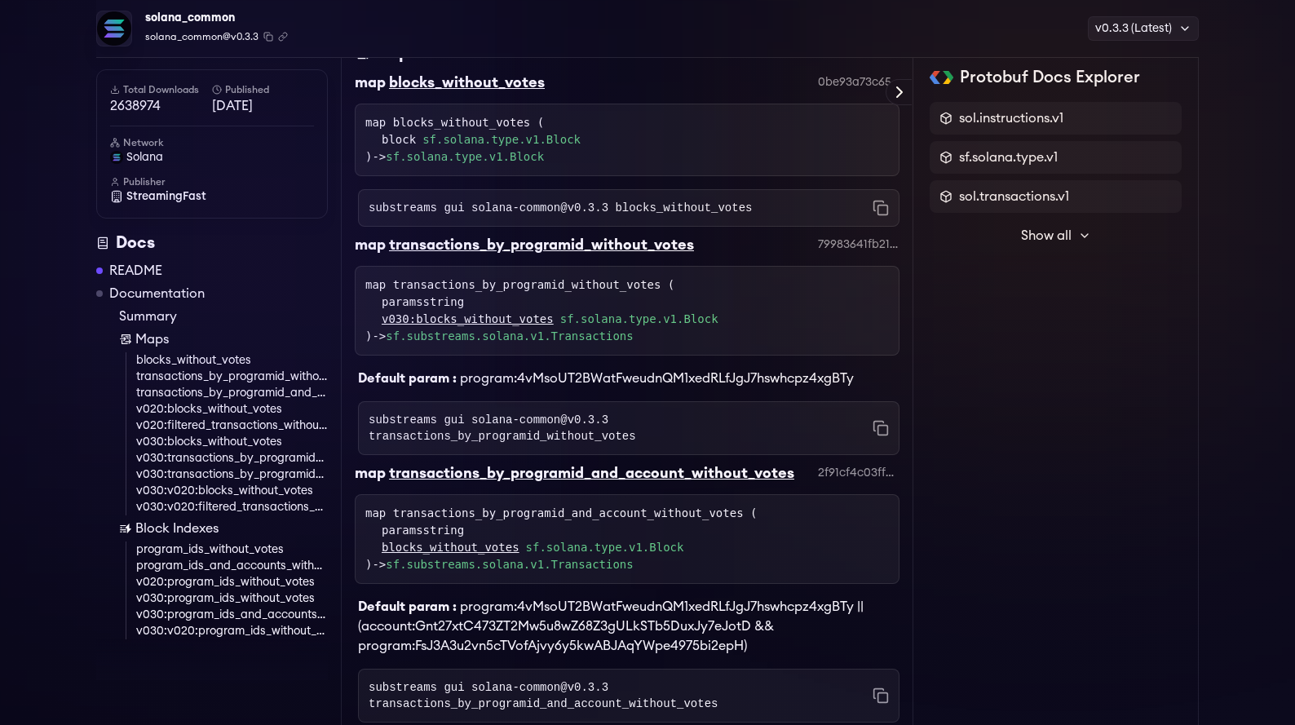
scroll to position [3002, 0]
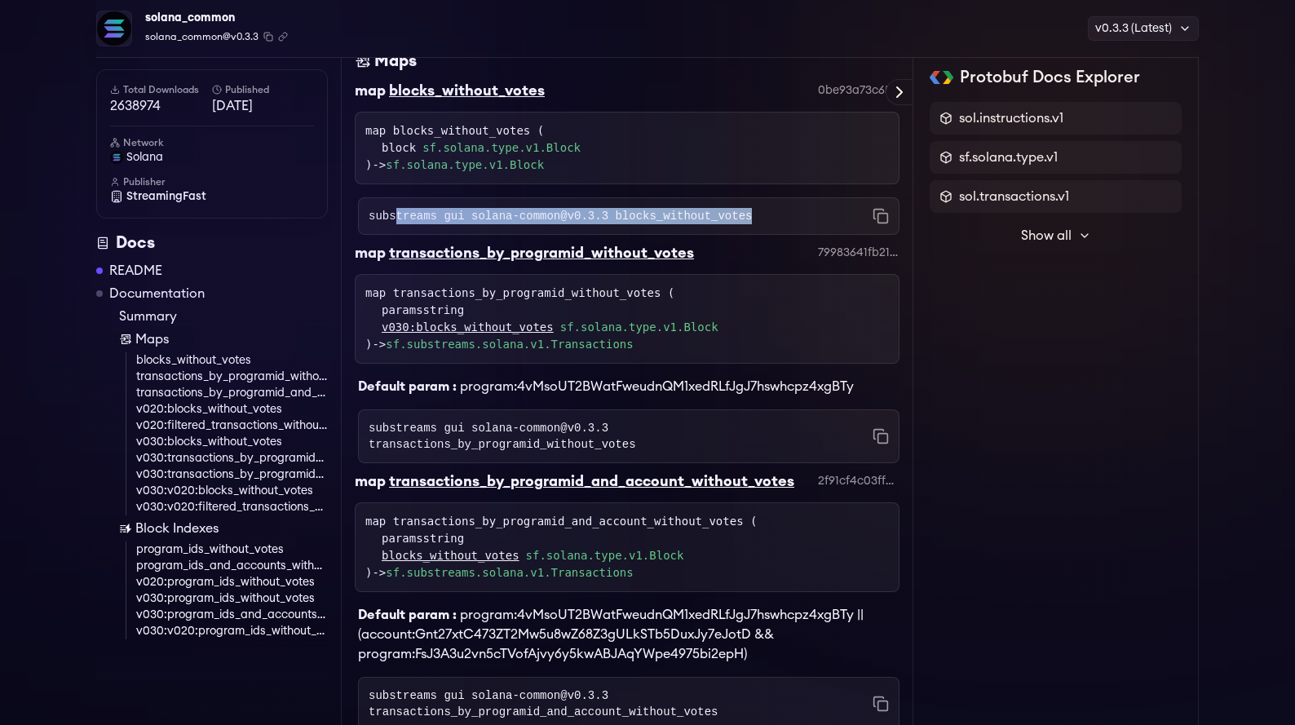
drag, startPoint x: 399, startPoint y: 248, endPoint x: 762, endPoint y: 253, distance: 362.9
click at [762, 235] on div "substreams gui solana-common@v0.3.3 blocks_without_votes Copied!" at bounding box center [628, 216] width 541 height 38
click at [471, 102] on div "blocks_without_votes" at bounding box center [467, 90] width 156 height 23
click at [232, 360] on link "blocks_without_votes" at bounding box center [232, 360] width 192 height 16
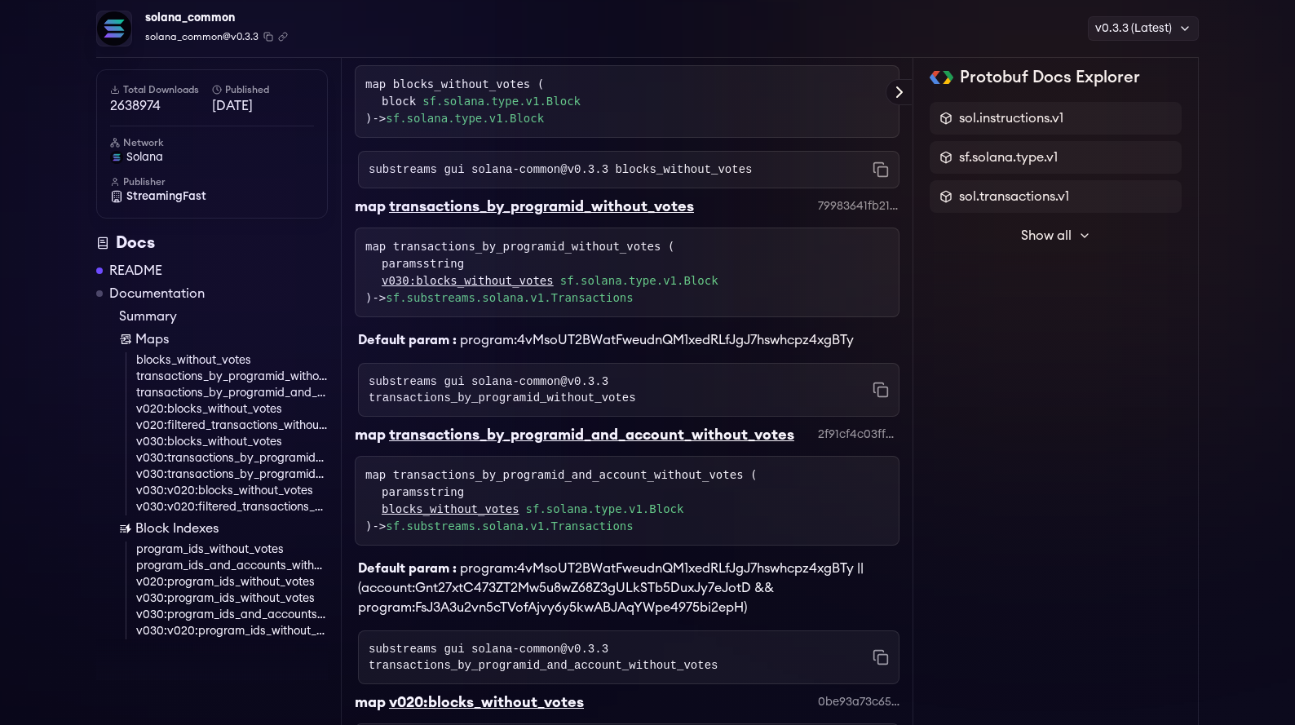
scroll to position [3049, 0]
click at [232, 360] on link "blocks_without_votes" at bounding box center [232, 360] width 192 height 16
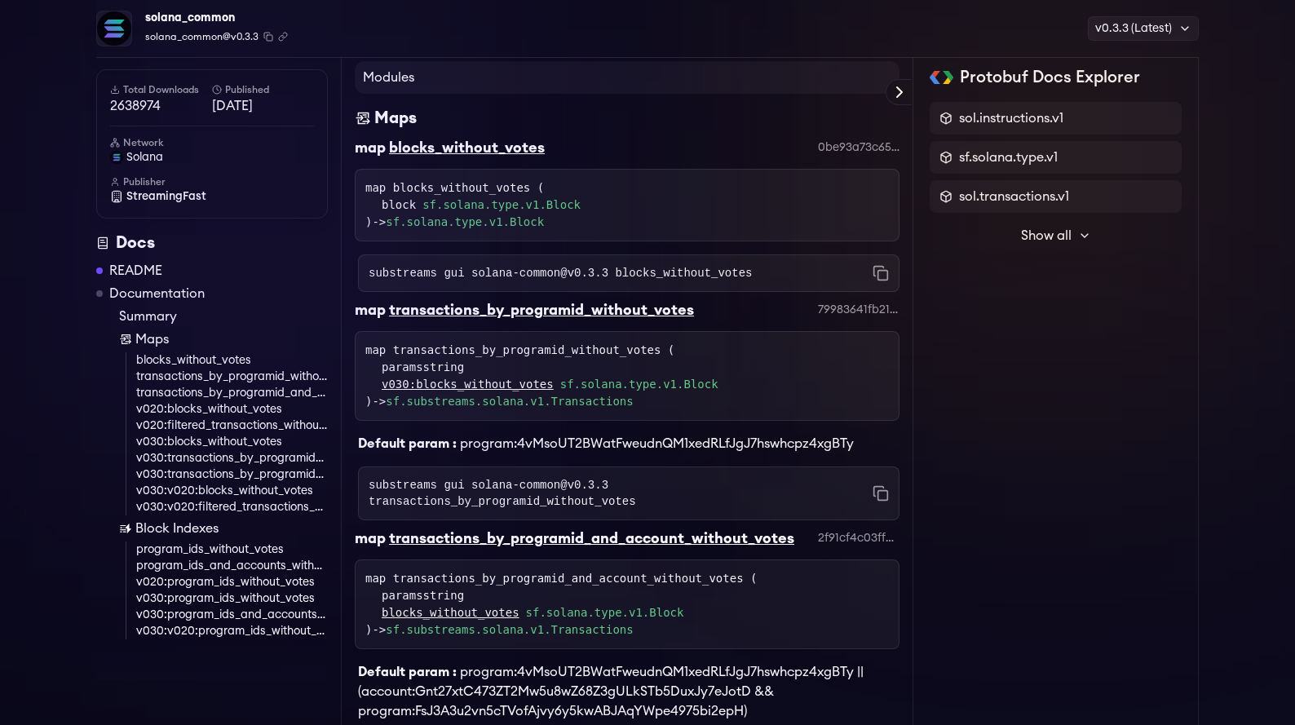
scroll to position [2935, 0]
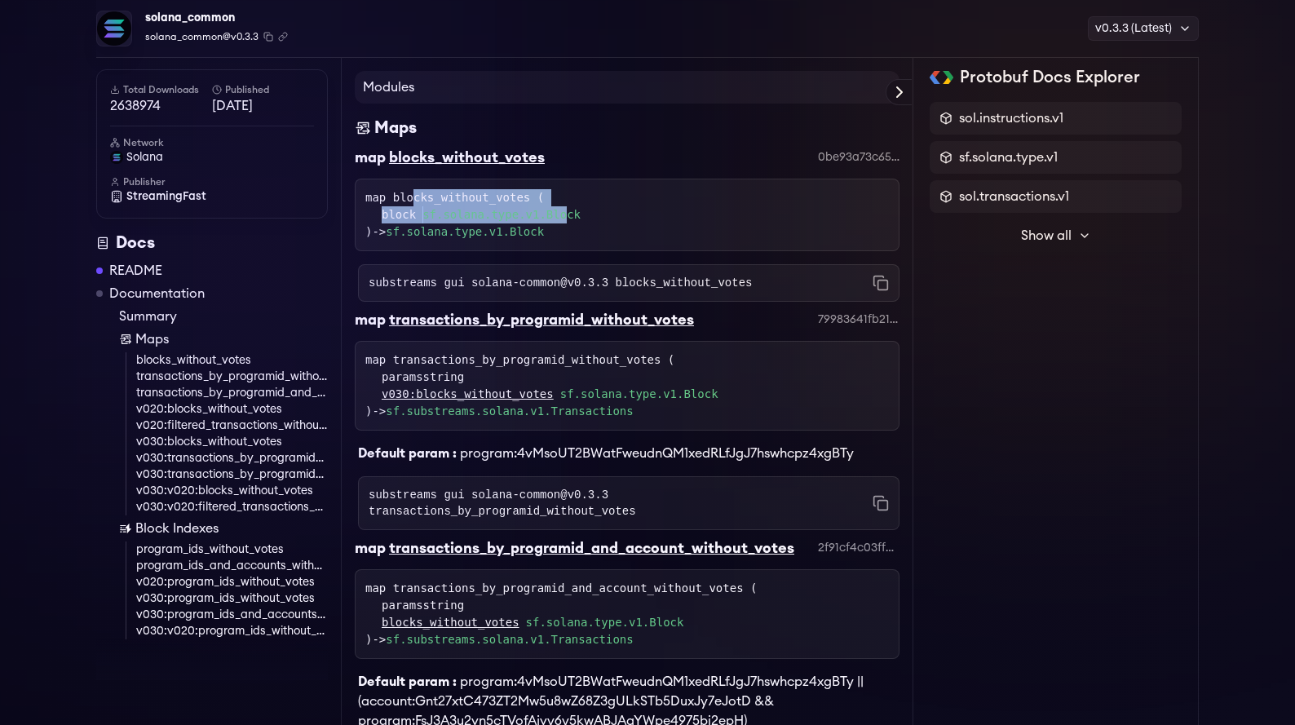
drag, startPoint x: 414, startPoint y: 238, endPoint x: 584, endPoint y: 241, distance: 169.6
click at [581, 241] on div "map blocks_without_votes ( block sf.solana.type.v1.Block ) -> sf.solana.type.v1…" at bounding box center [627, 214] width 524 height 51
click at [560, 251] on div "map blocks_without_votes ( block sf.solana.type.v1.Block ) -> sf.solana.type.v1…" at bounding box center [627, 215] width 545 height 73
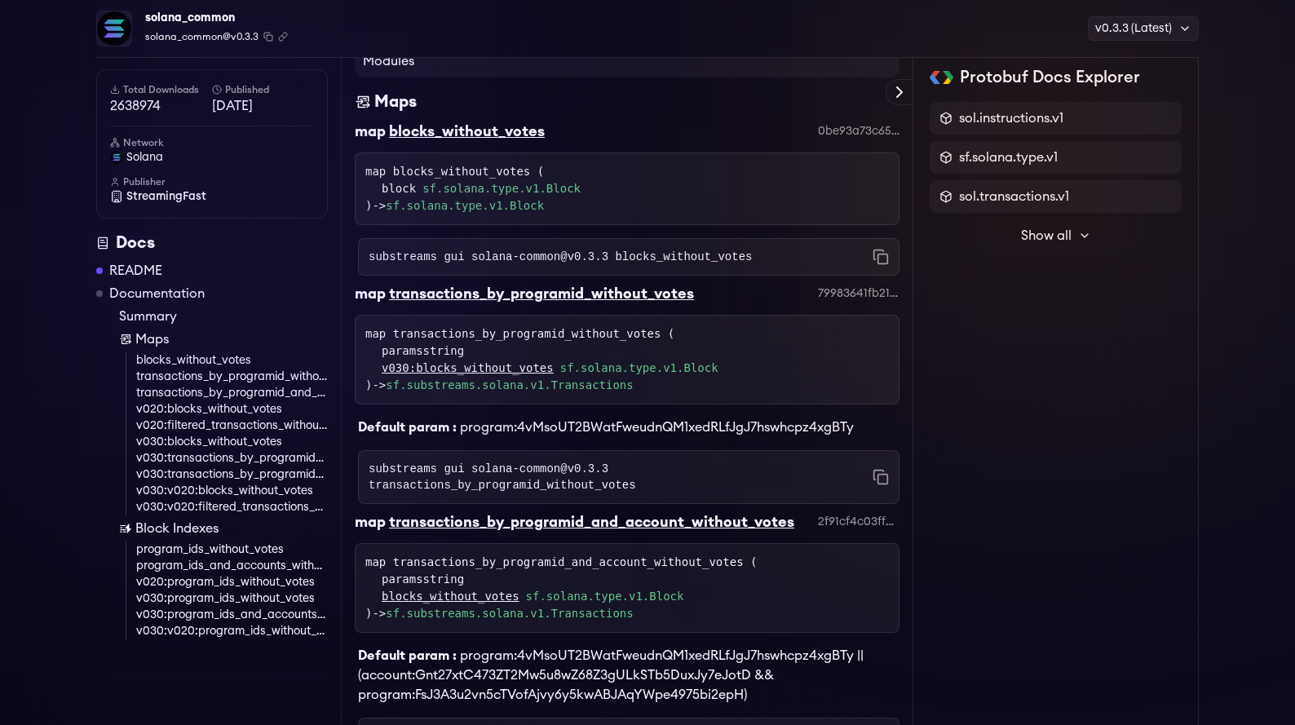
scroll to position [2958, 0]
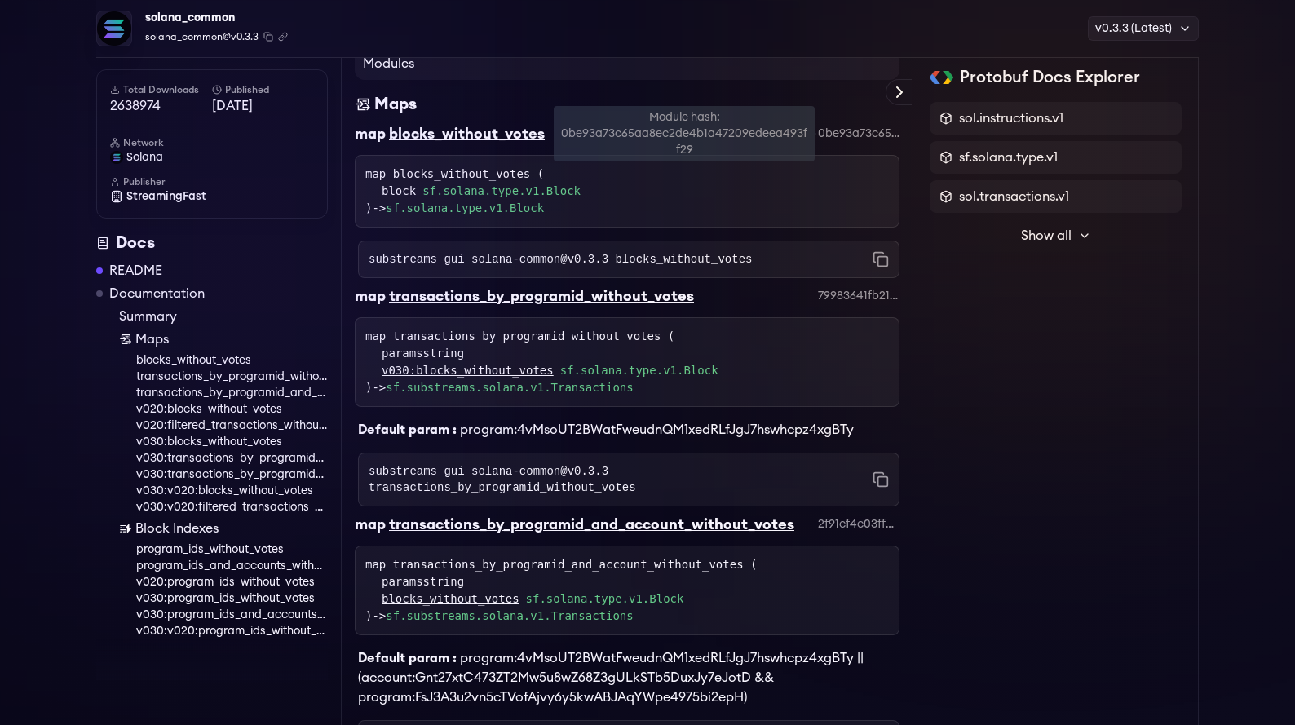
click at [846, 142] on div "0be93a73c65aa8ec2de4b1a47209edeea493ff29" at bounding box center [859, 134] width 82 height 16
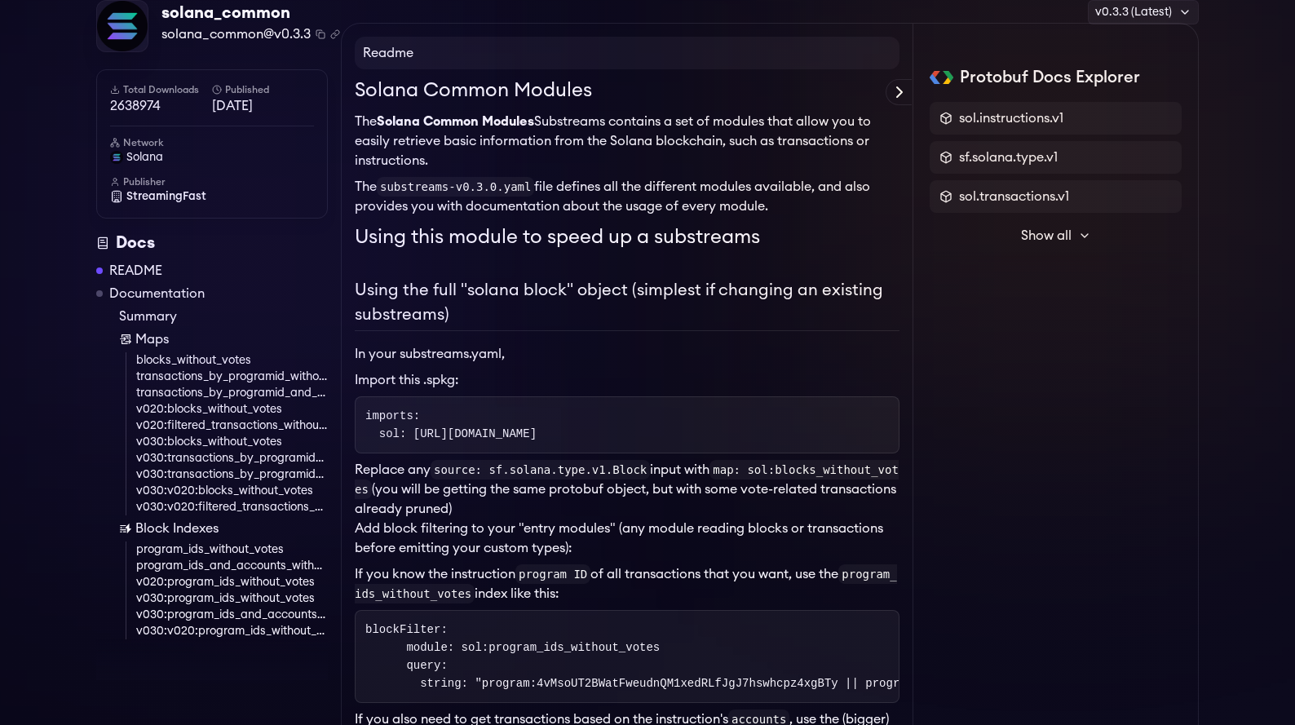
scroll to position [0, 0]
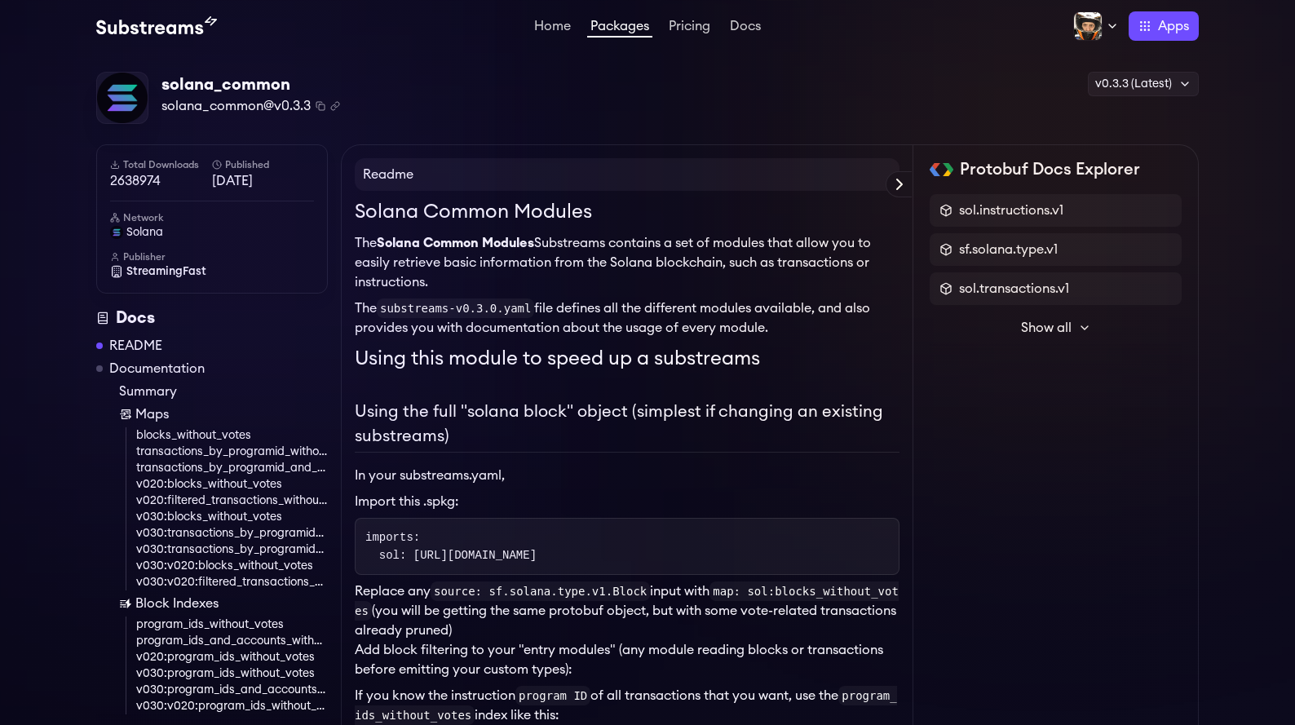
click at [477, 564] on pre "imports: sol: [URL][DOMAIN_NAME]" at bounding box center [627, 546] width 545 height 57
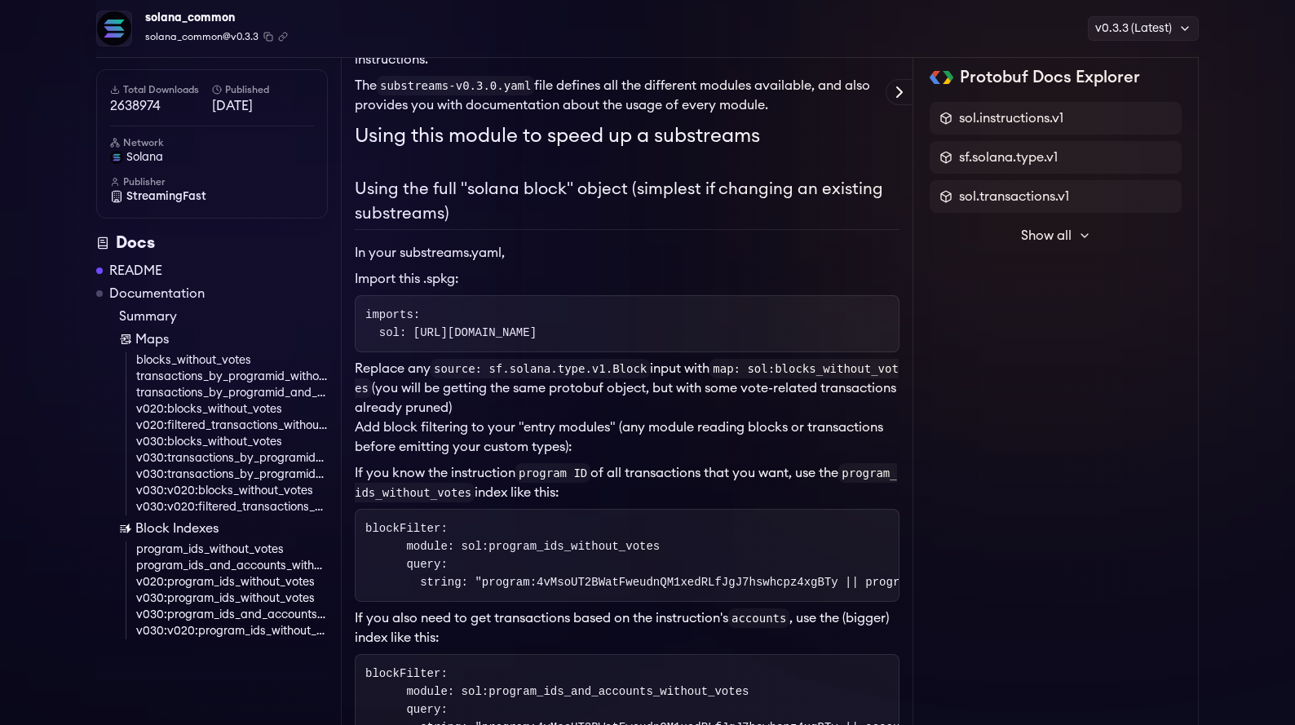
scroll to position [258, 0]
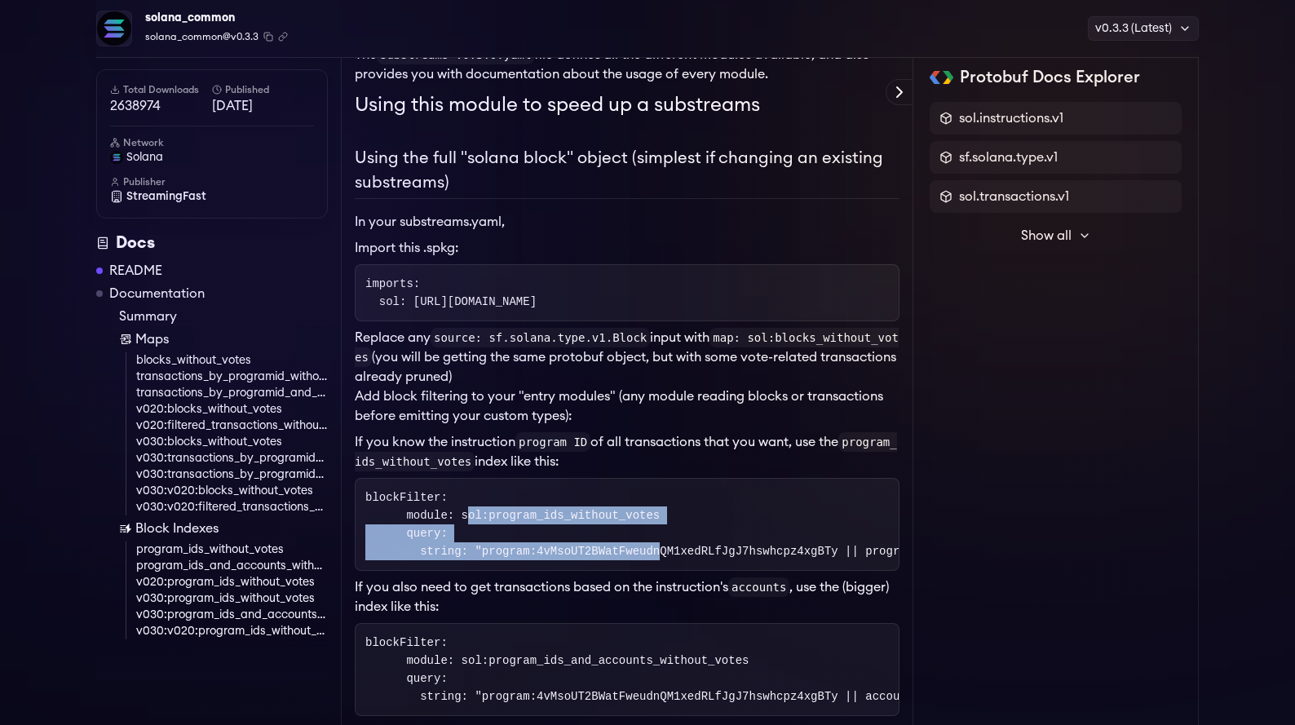
drag, startPoint x: 438, startPoint y: 510, endPoint x: 632, endPoint y: 549, distance: 198.0
click at [632, 549] on code "blockFilter: module: sol:program_ids_without_votes query: string: "program:4vMs…" at bounding box center [797, 524] width 864 height 67
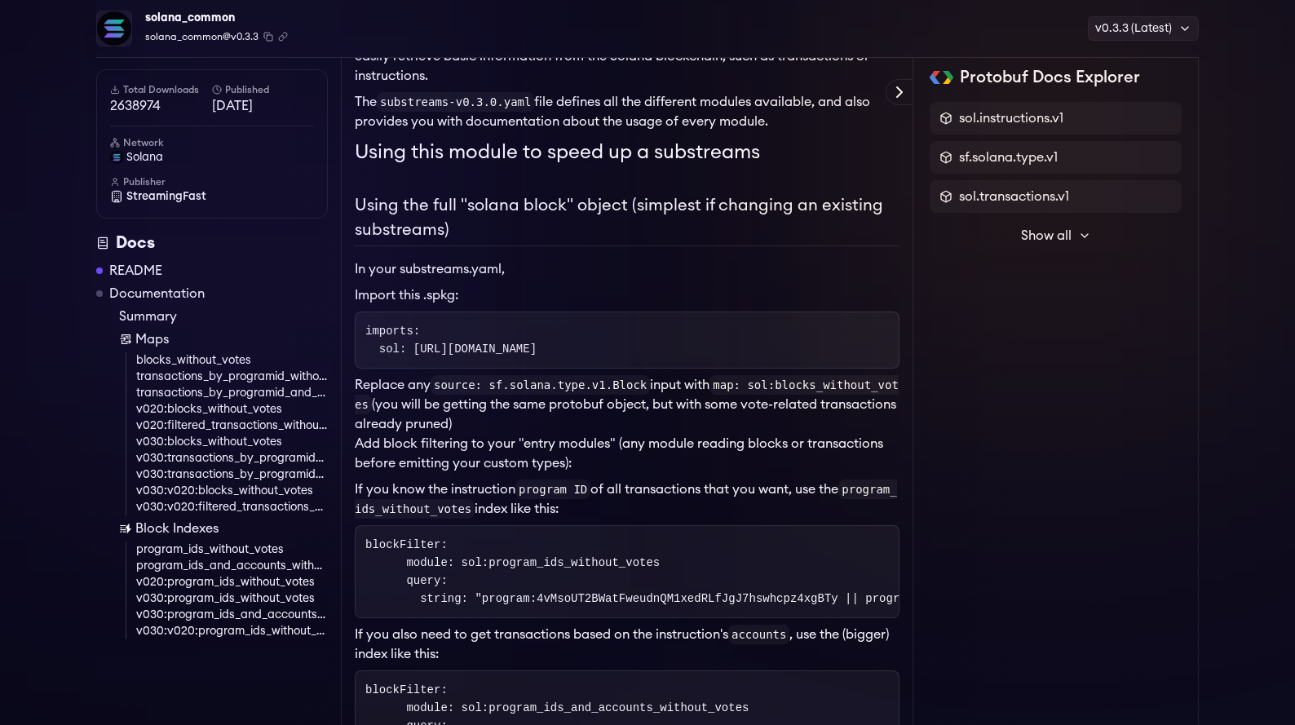
scroll to position [210, 0]
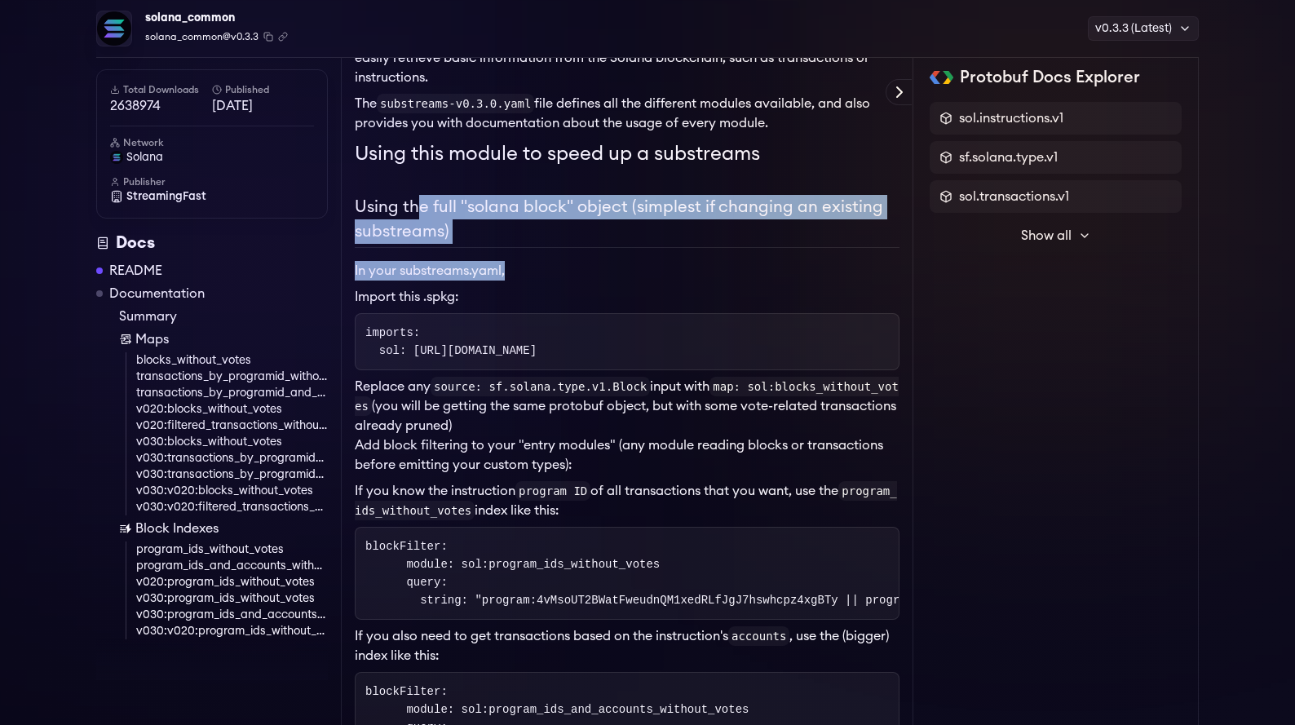
drag, startPoint x: 421, startPoint y: 202, endPoint x: 668, endPoint y: 281, distance: 259.2
click at [686, 262] on p "In your substreams.yaml," at bounding box center [627, 271] width 545 height 20
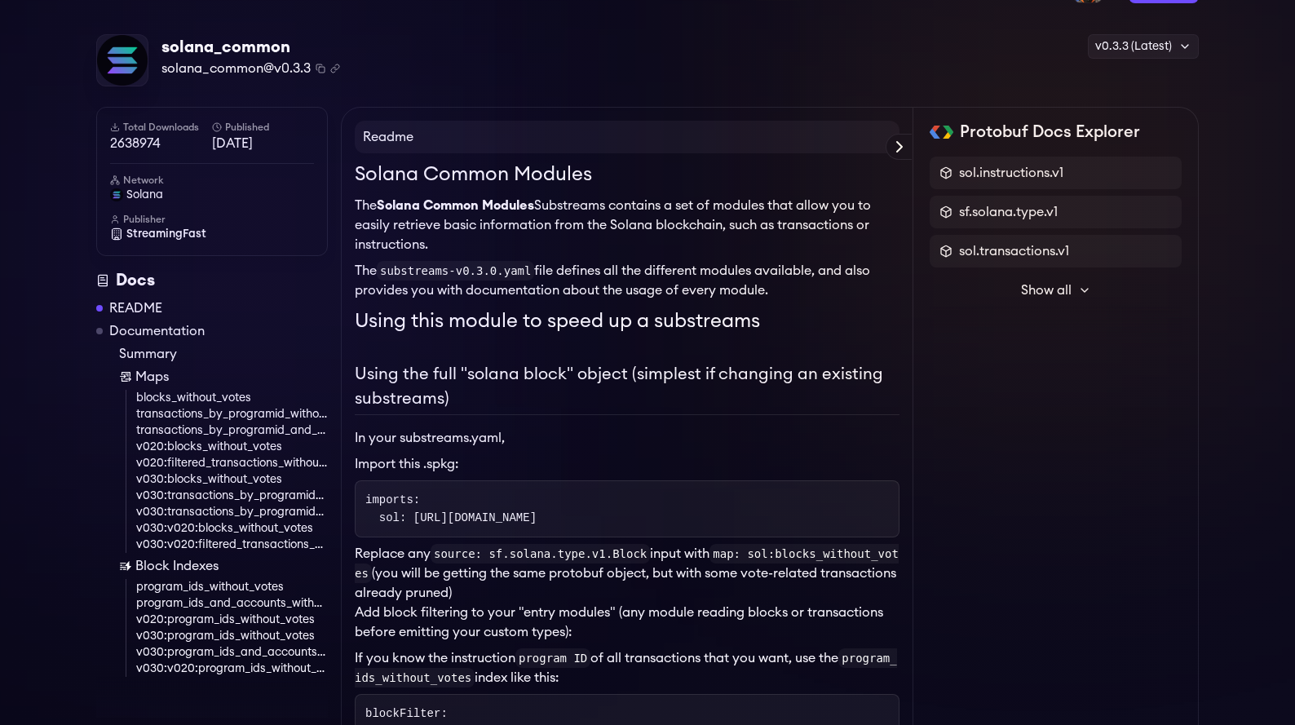
scroll to position [10, 0]
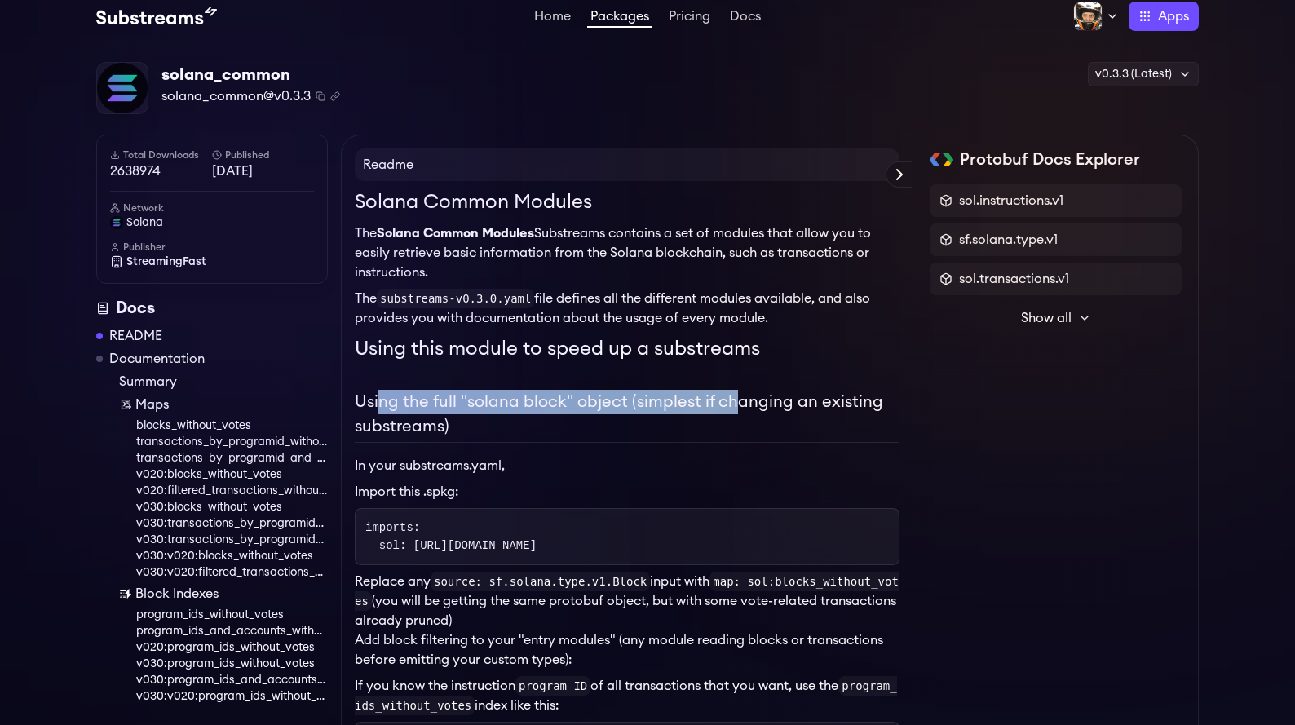
drag, startPoint x: 382, startPoint y: 410, endPoint x: 731, endPoint y: 408, distance: 349.8
click at [731, 408] on h2 "Using the full "solana block" object (simplest if changing an existing substrea…" at bounding box center [627, 416] width 545 height 53
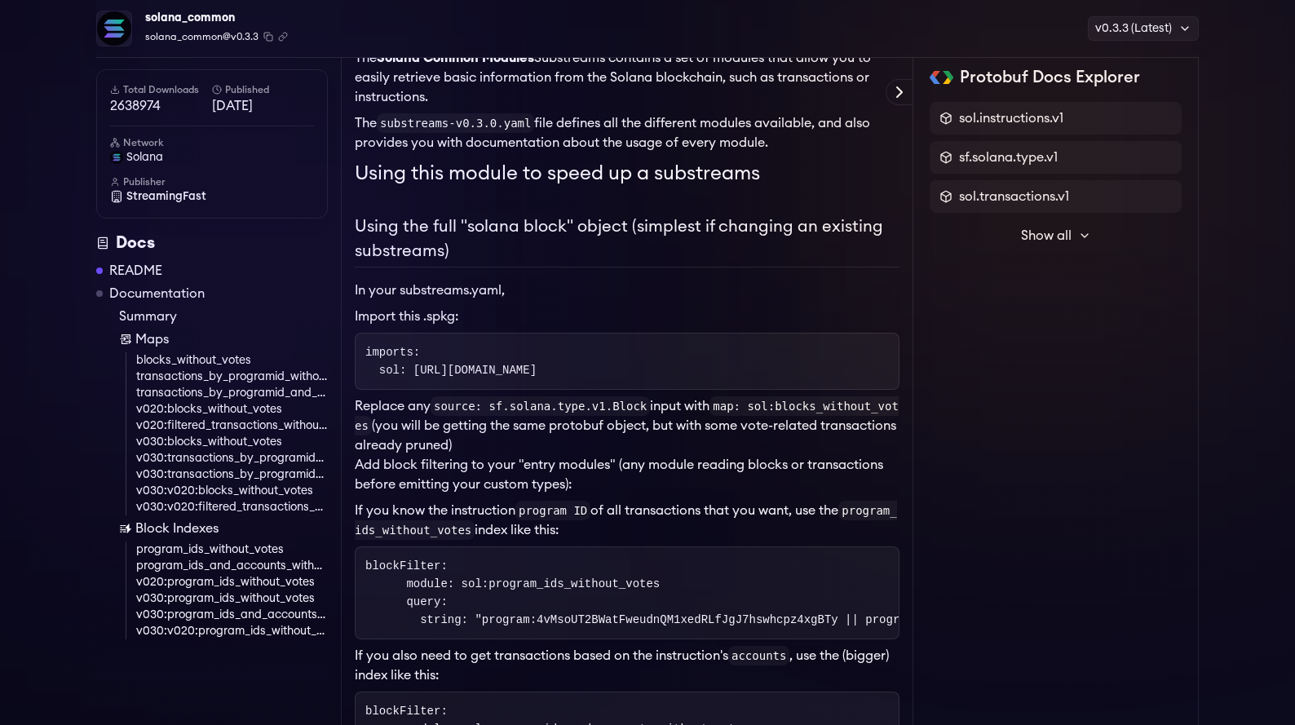
scroll to position [238, 0]
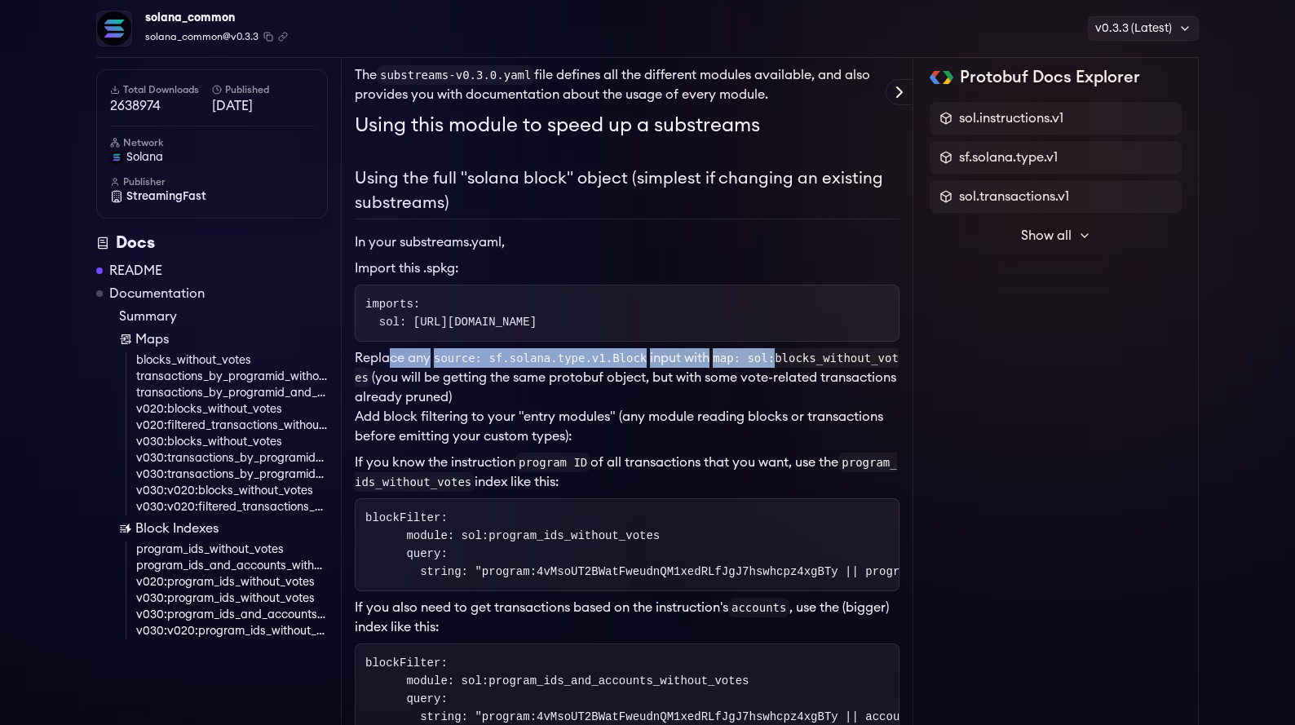
drag, startPoint x: 387, startPoint y: 364, endPoint x: 789, endPoint y: 361, distance: 402.0
click at [788, 361] on p "Replace any source: sf.solana.type.v1.Block input with map: sol:blocks_without_…" at bounding box center [627, 377] width 545 height 59
click at [789, 361] on code "map: sol:blocks_without_votes" at bounding box center [627, 367] width 544 height 39
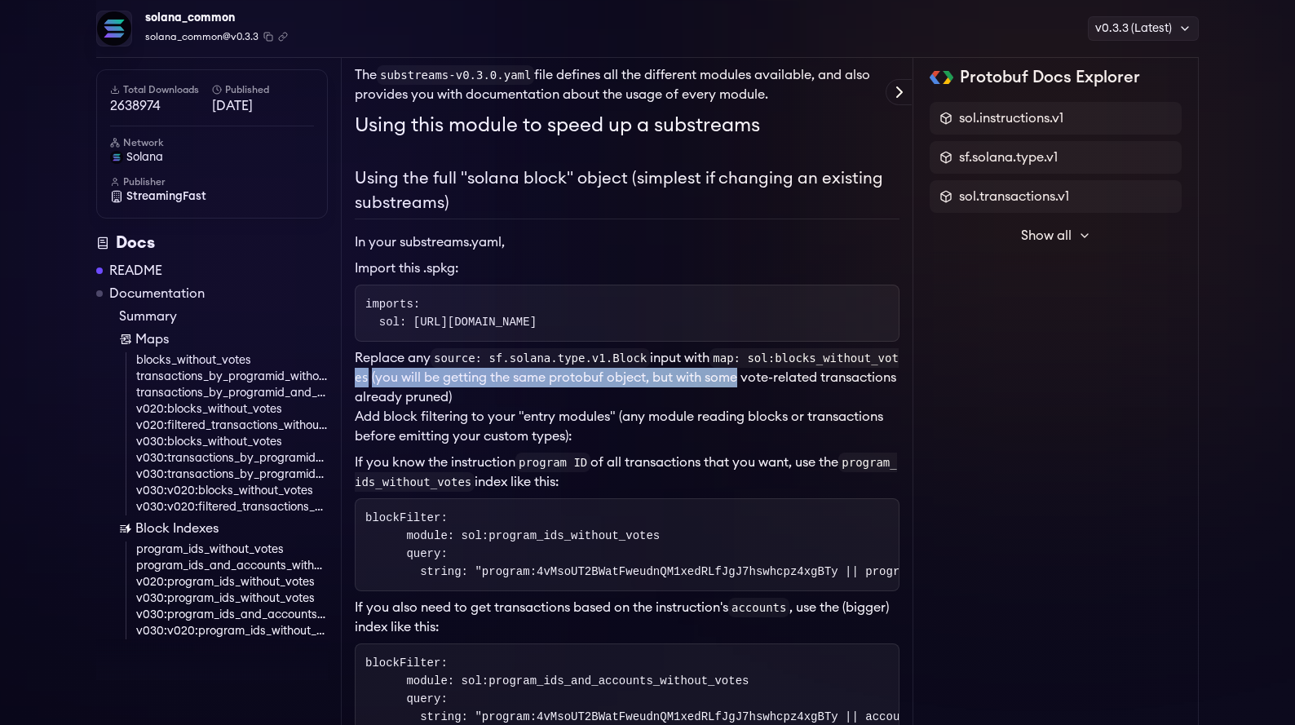
drag, startPoint x: 377, startPoint y: 374, endPoint x: 757, endPoint y: 373, distance: 380.0
click at [757, 373] on p "Replace any source: sf.solana.type.v1.Block input with map: sol:blocks_without_…" at bounding box center [627, 377] width 545 height 59
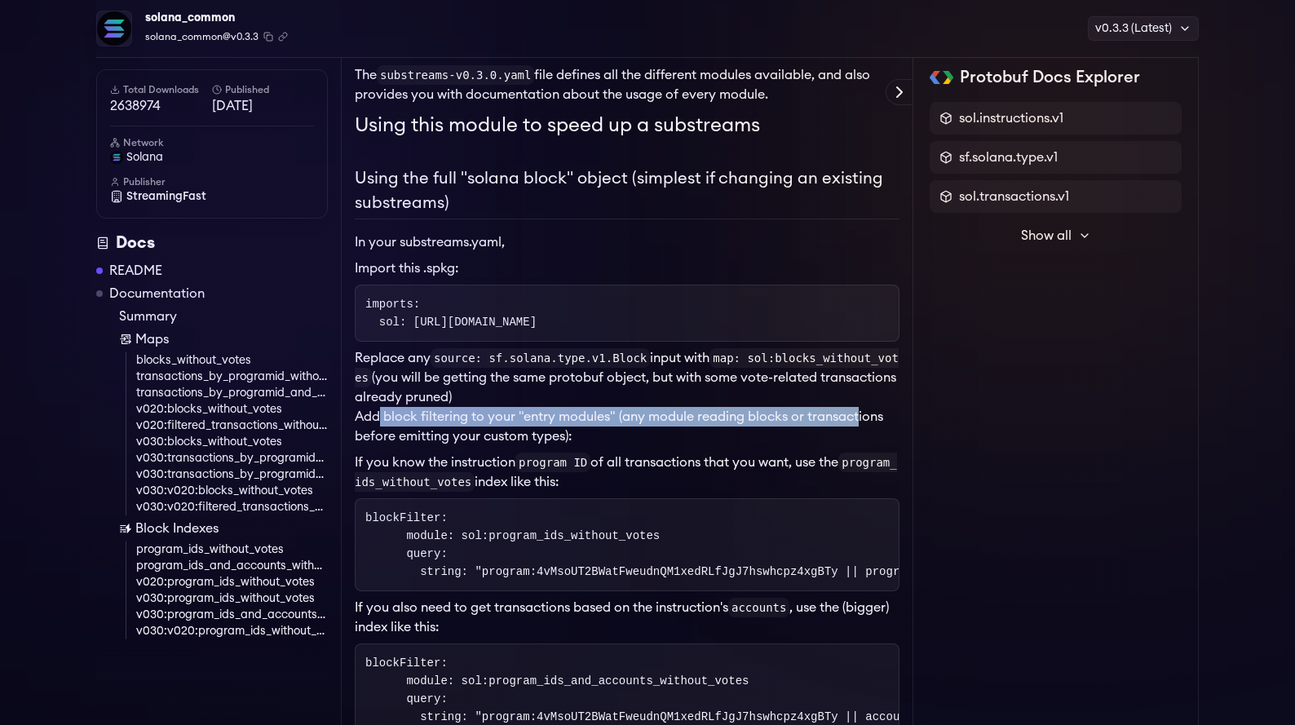
drag, startPoint x: 380, startPoint y: 422, endPoint x: 865, endPoint y: 413, distance: 485.3
click at [864, 413] on p "Add block filtering to your "entry modules" (any module reading blocks or trans…" at bounding box center [627, 426] width 545 height 39
click at [865, 413] on p "Add block filtering to your "entry modules" (any module reading blocks or trans…" at bounding box center [627, 426] width 545 height 39
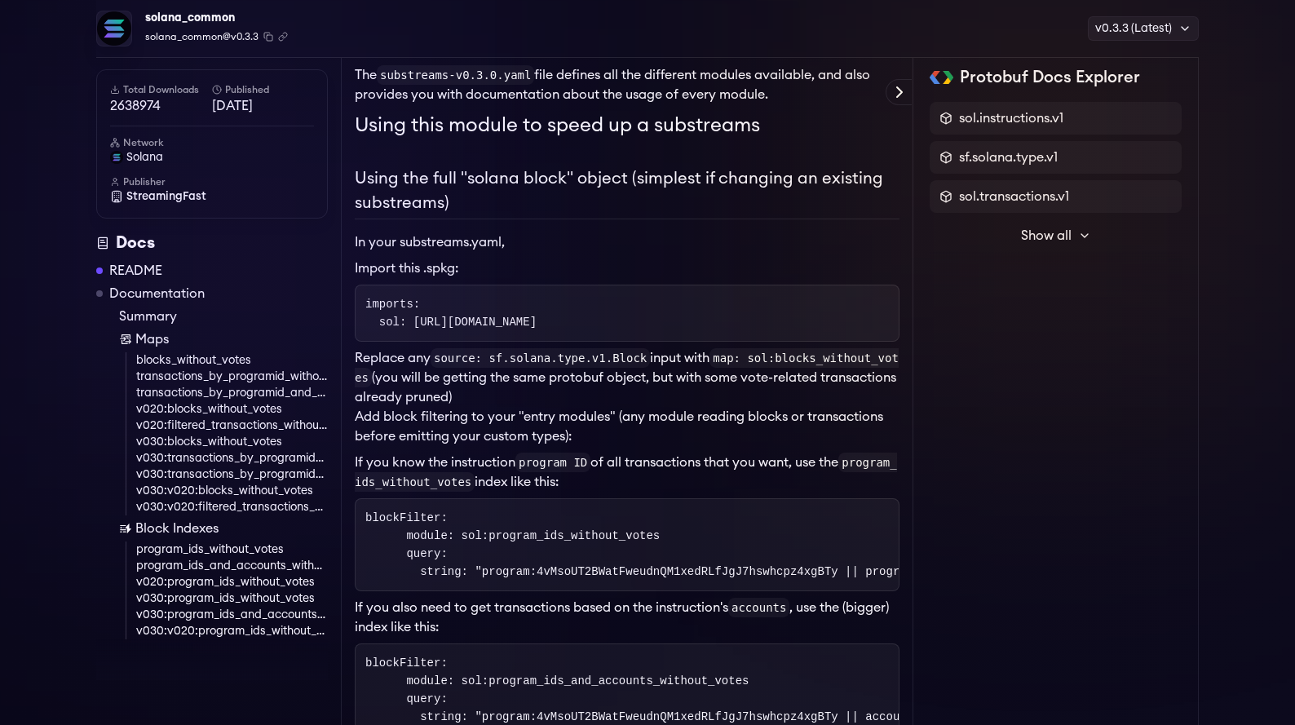
click at [610, 553] on pre "blockFilter: module: sol:program_ids_without_votes query: string: "program:4vMs…" at bounding box center [627, 544] width 545 height 93
drag, startPoint x: 451, startPoint y: 532, endPoint x: 705, endPoint y: 526, distance: 253.7
click at [705, 526] on pre "blockFilter: module: sol:program_ids_without_votes query: string: "program:4vMs…" at bounding box center [627, 544] width 545 height 93
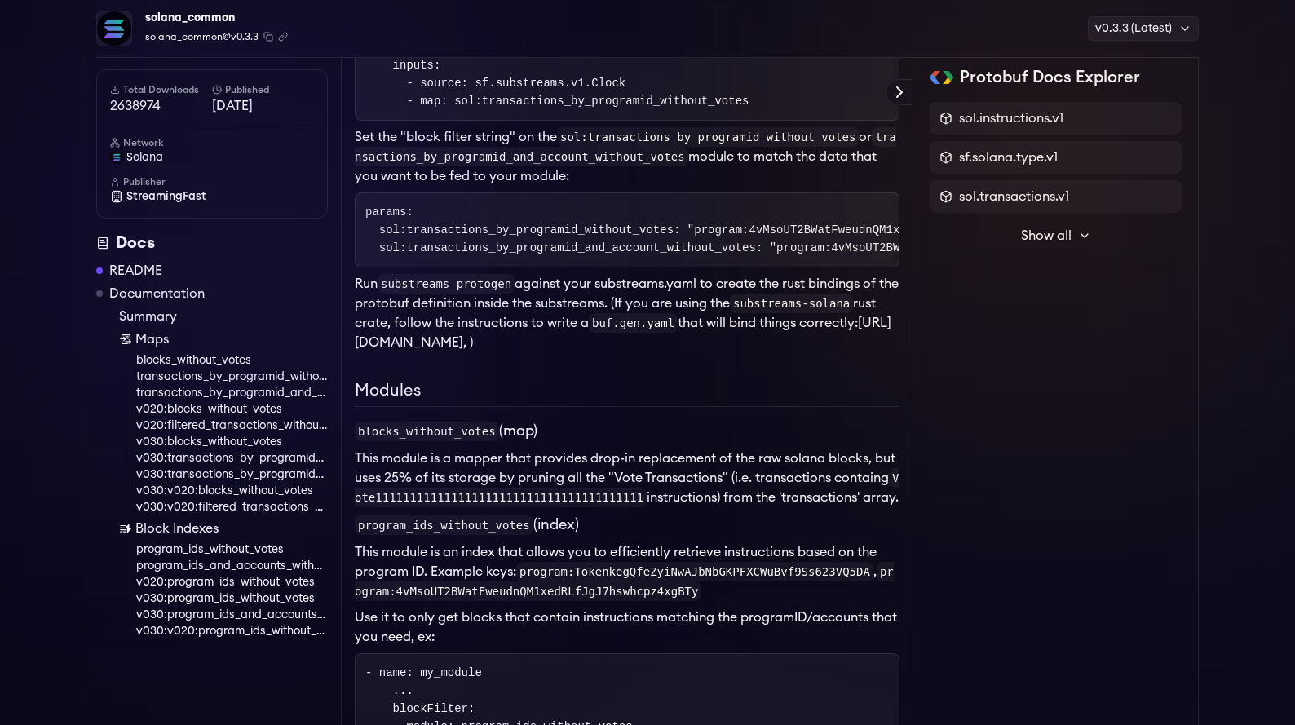
scroll to position [1306, 0]
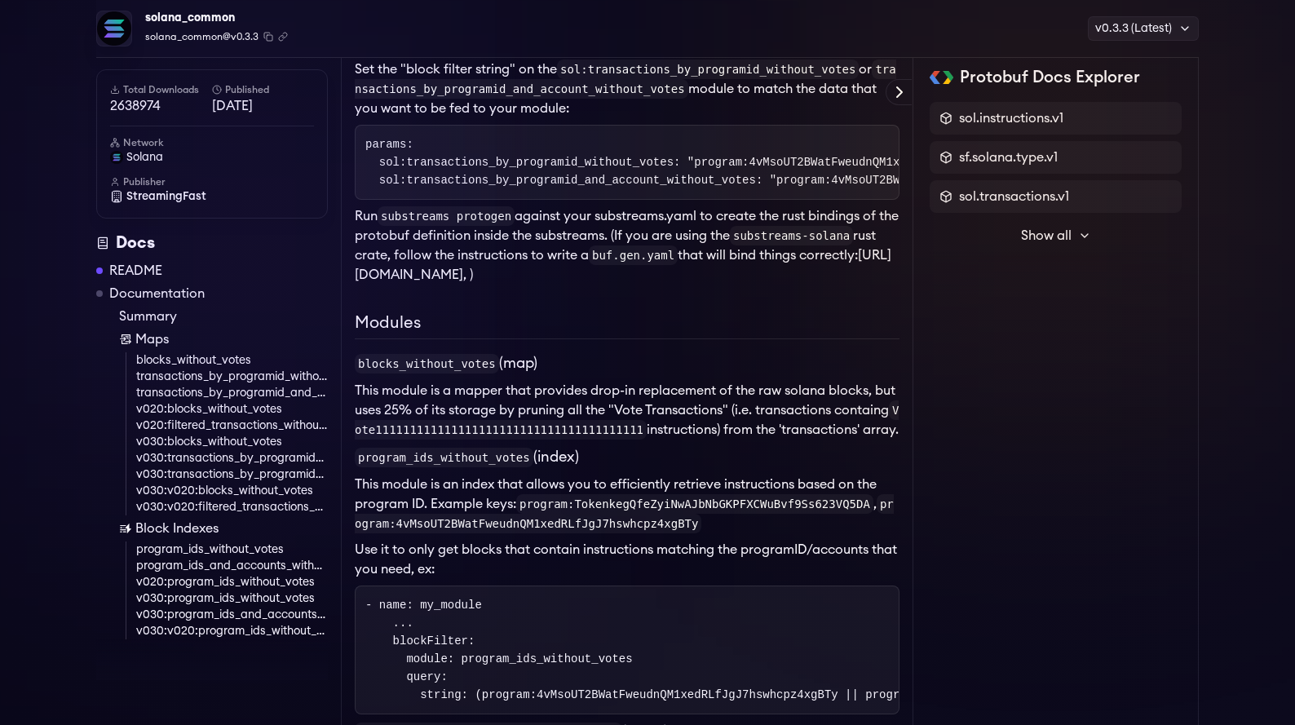
drag, startPoint x: 383, startPoint y: 350, endPoint x: 568, endPoint y: 359, distance: 184.5
click at [567, 359] on div "Solana Common Modules The Solana Common Modules Substreams contains a set of mo…" at bounding box center [627, 76] width 545 height 2358
click at [604, 352] on h3 "blocks_without_votes (map)" at bounding box center [627, 363] width 545 height 22
drag, startPoint x: 400, startPoint y: 470, endPoint x: 614, endPoint y: 471, distance: 214.5
click at [614, 471] on div "Solana Common Modules The Solana Common Modules Substreams contains a set of mo…" at bounding box center [627, 76] width 545 height 2358
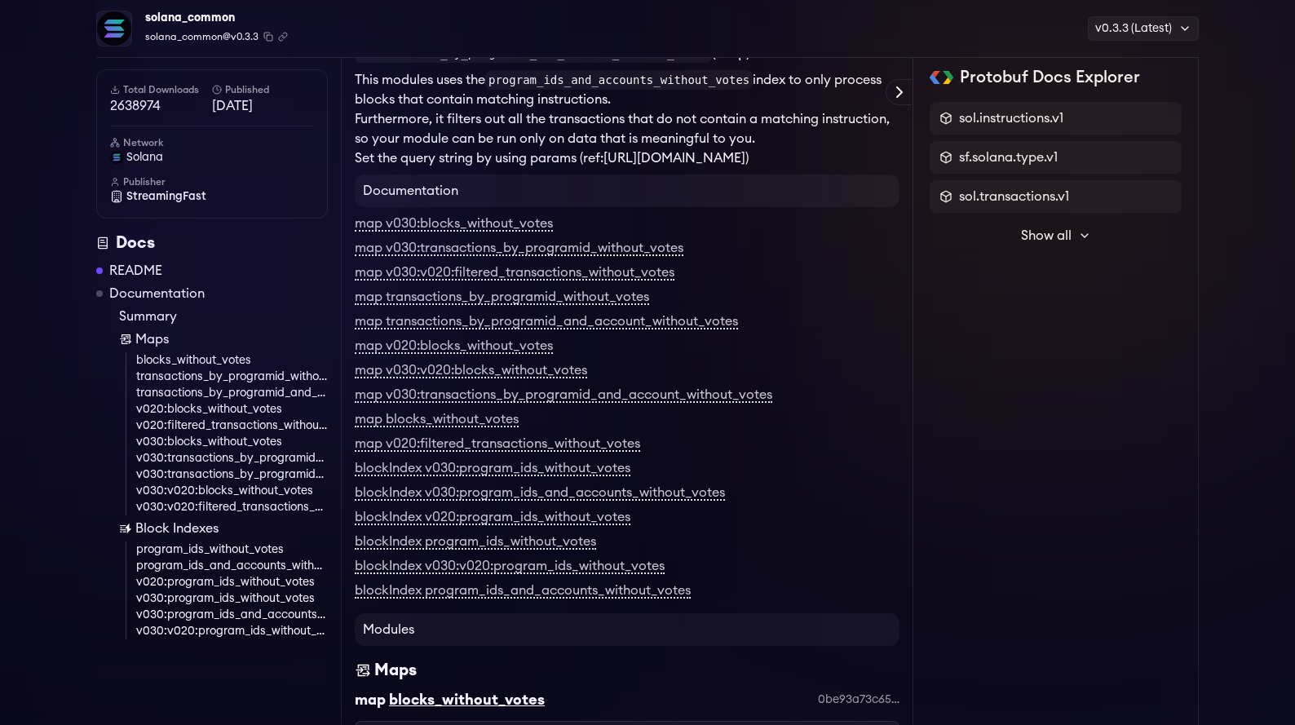
scroll to position [2469, 0]
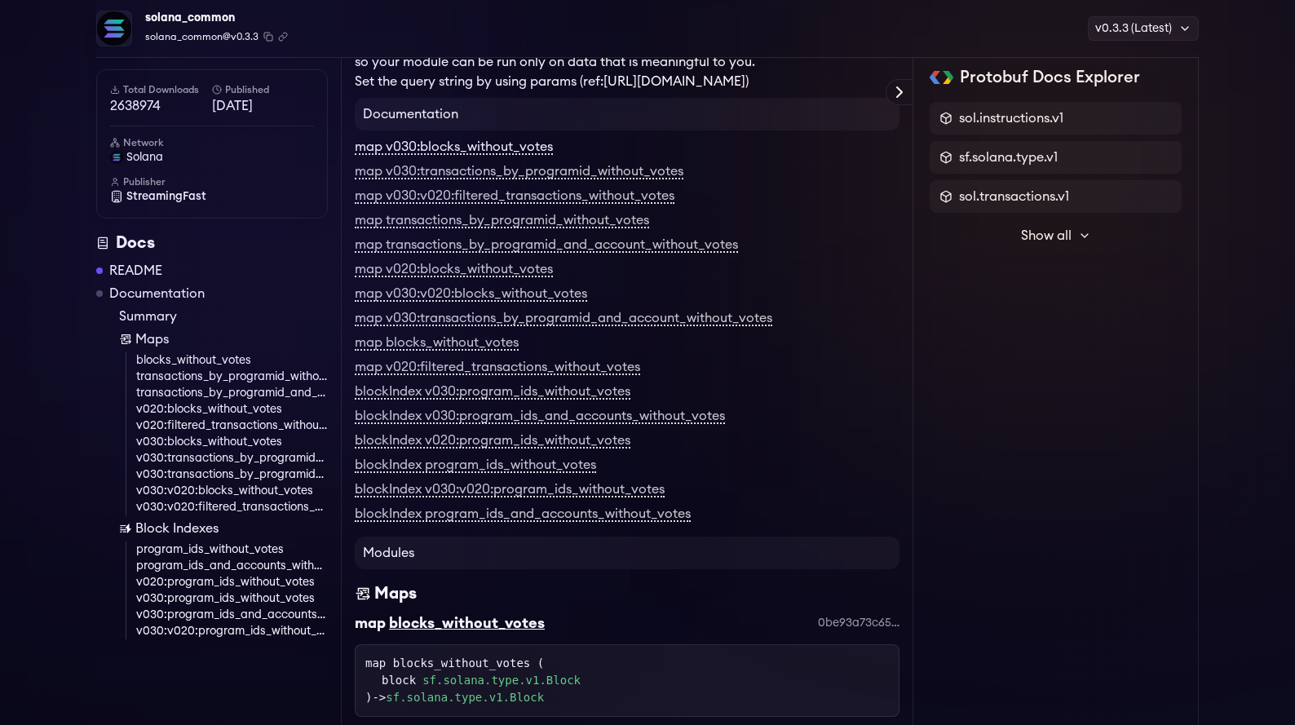
click at [527, 155] on link "map v030:blocks_without_votes" at bounding box center [454, 147] width 198 height 15
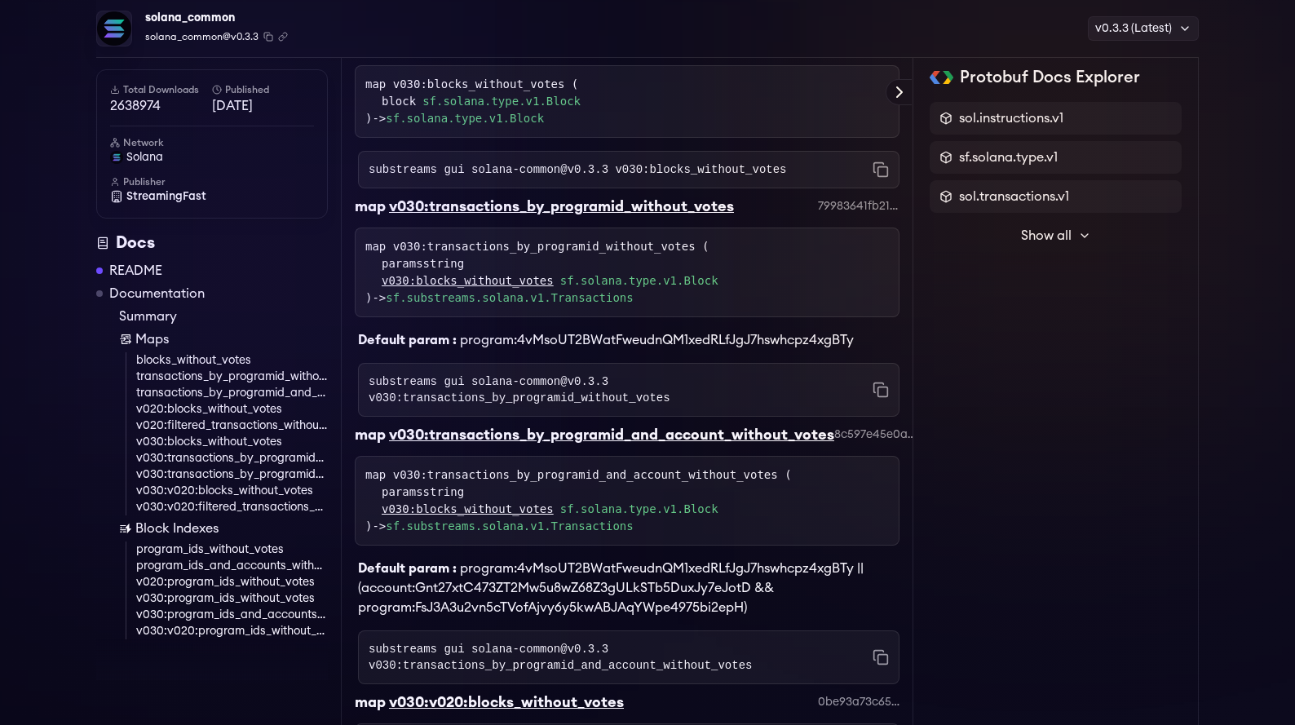
scroll to position [4339, 0]
click at [903, 95] on icon at bounding box center [900, 92] width 20 height 20
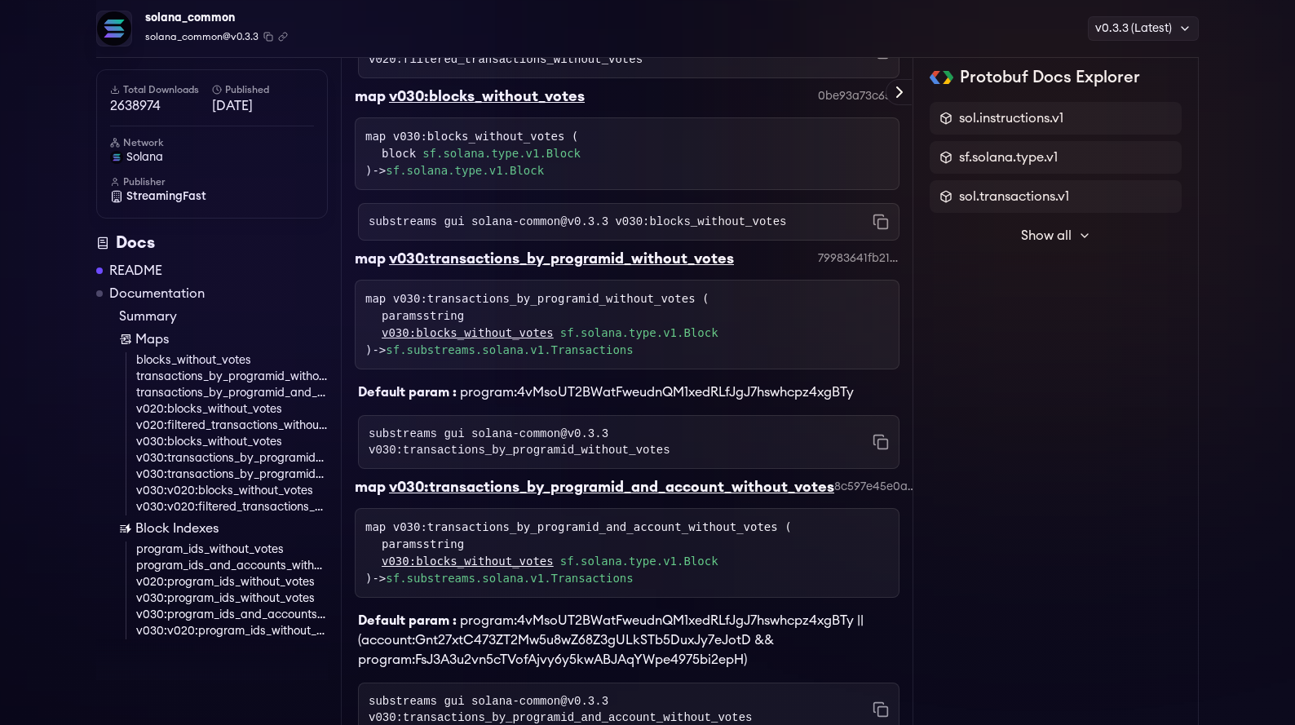
scroll to position [4284, 0]
drag, startPoint x: 431, startPoint y: 409, endPoint x: 771, endPoint y: 400, distance: 341.0
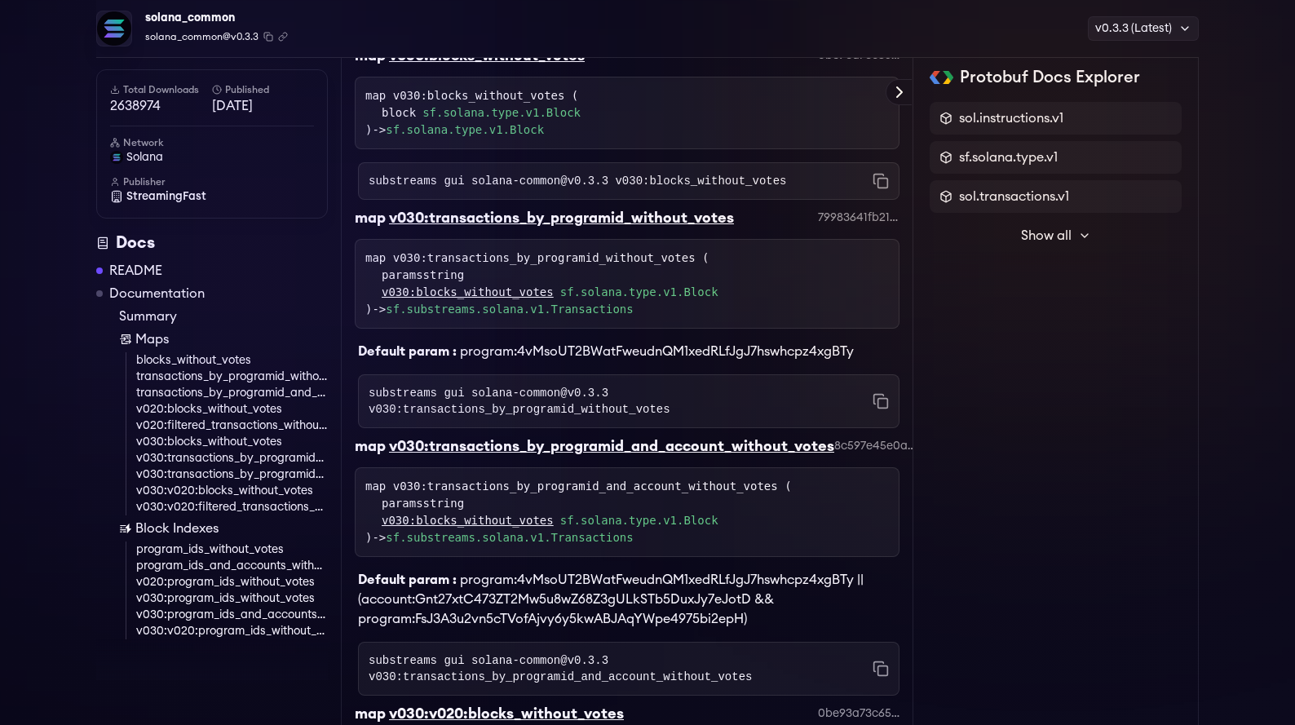
scroll to position [4341, 0]
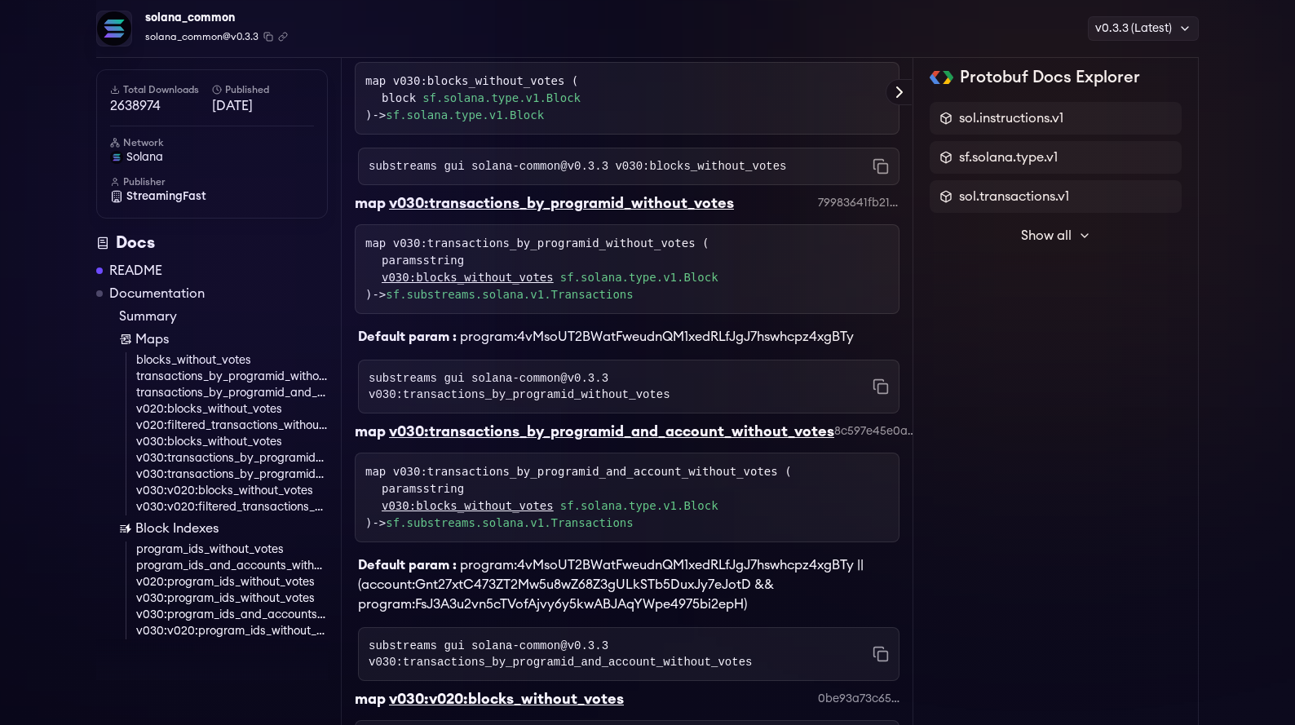
drag, startPoint x: 616, startPoint y: 427, endPoint x: 873, endPoint y: 430, distance: 256.1
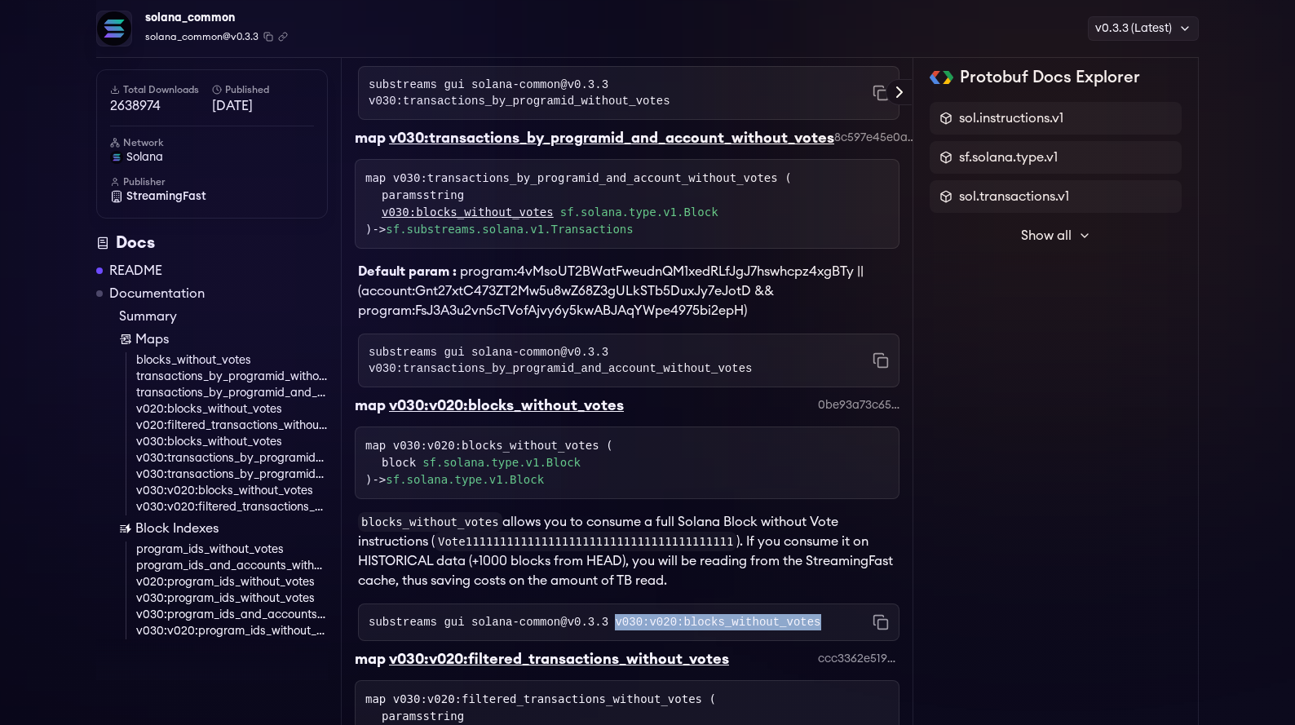
scroll to position [4593, 0]
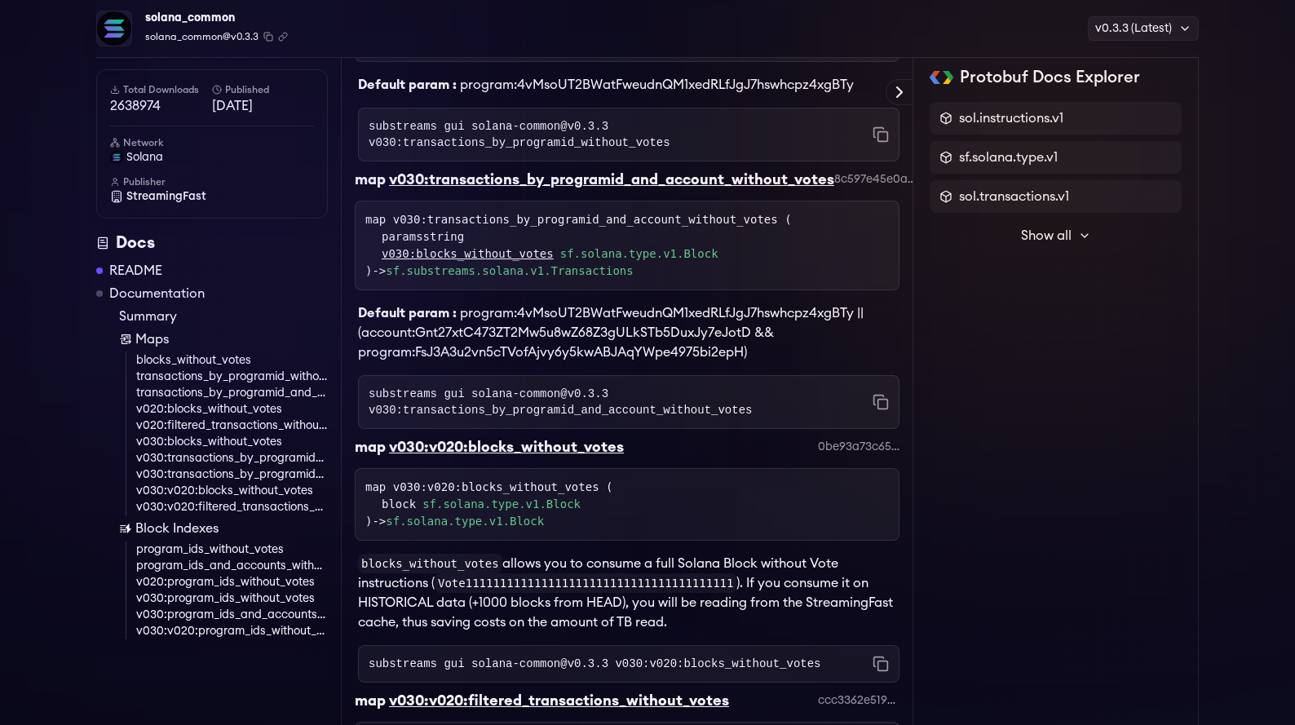
click at [466, 689] on div "v030:v020:filtered_transactions_without_votes" at bounding box center [559, 700] width 340 height 23
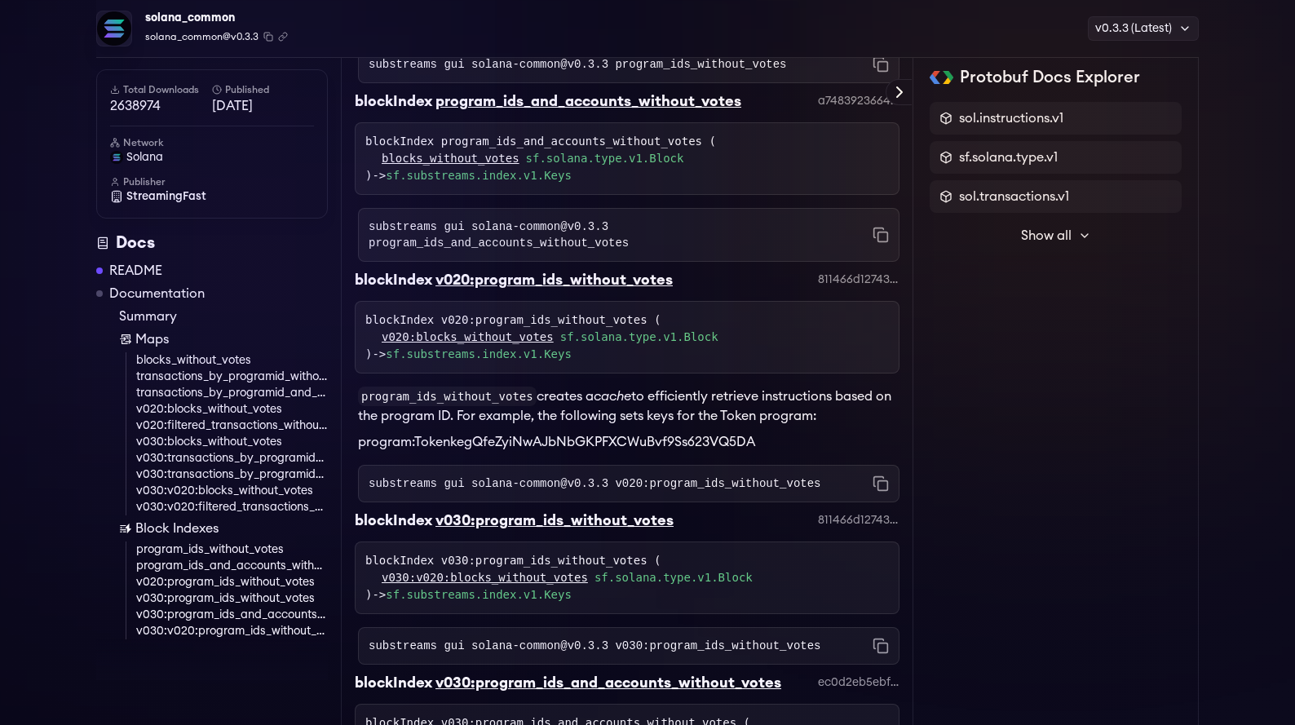
scroll to position [5746, 0]
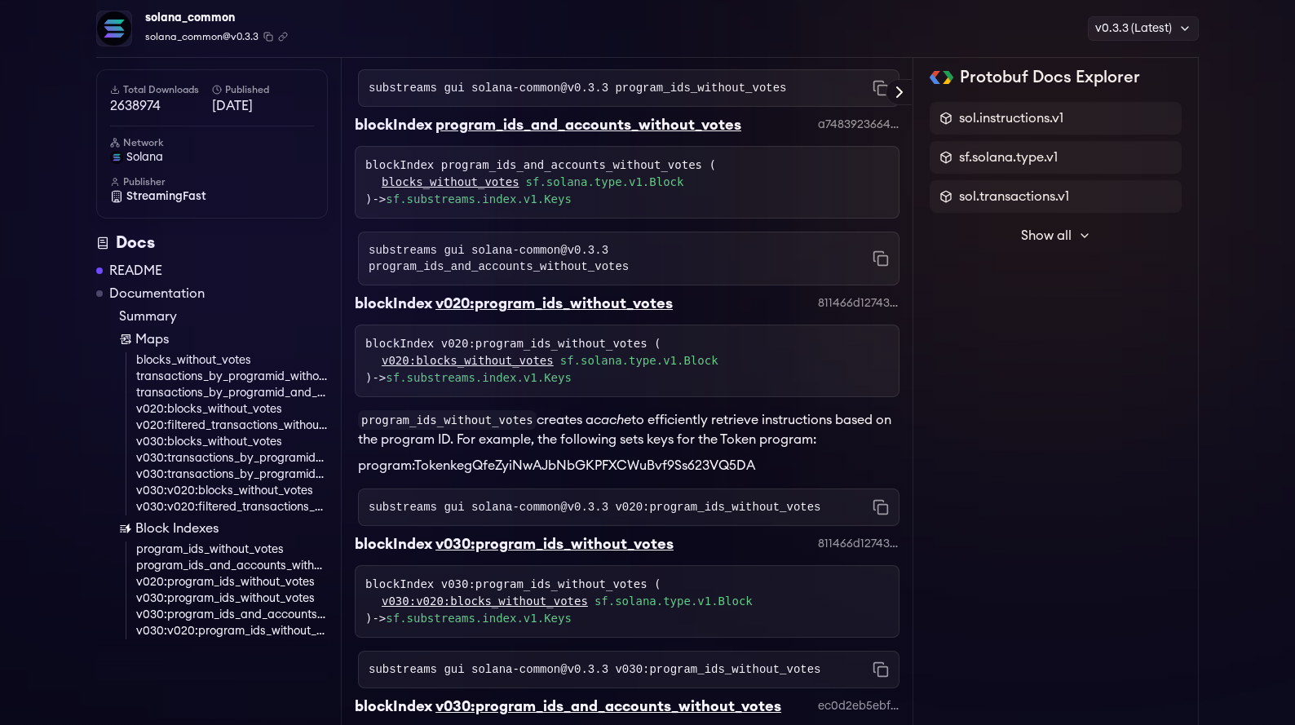
click at [195, 352] on link "blocks_without_votes" at bounding box center [232, 360] width 192 height 16
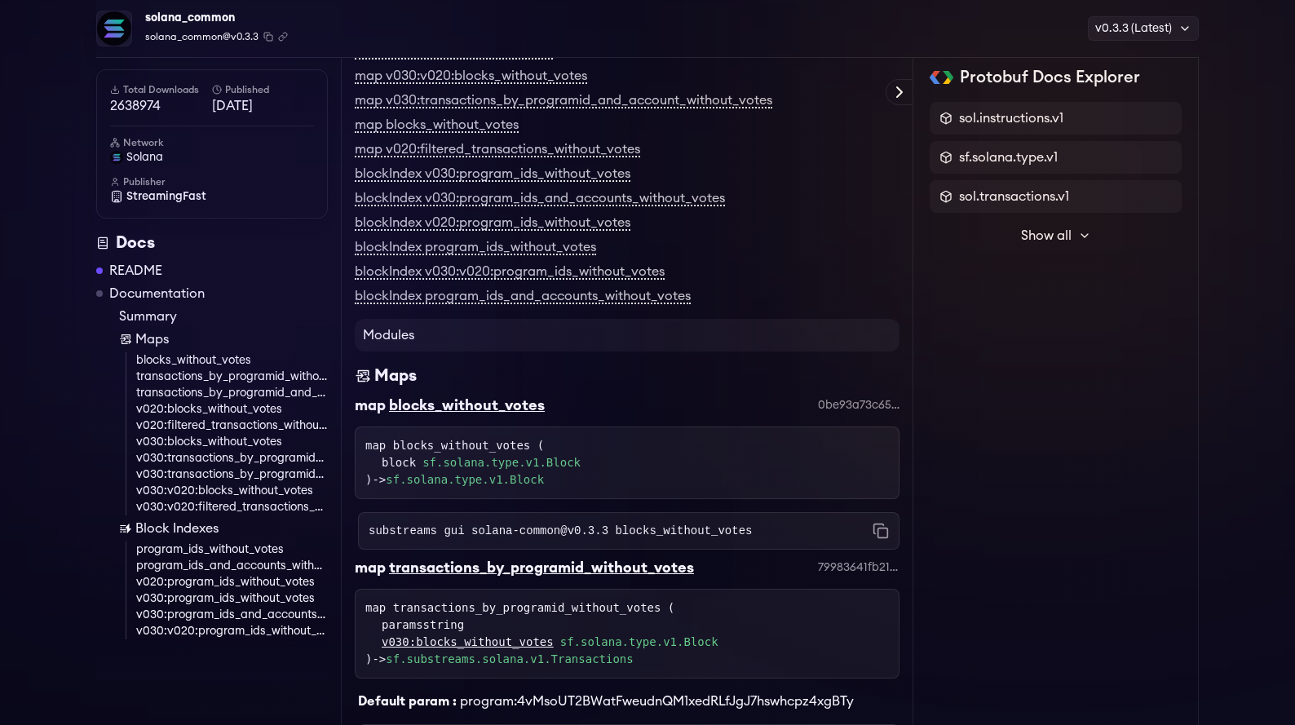
scroll to position [2687, 0]
